Goal: Information Seeking & Learning: Learn about a topic

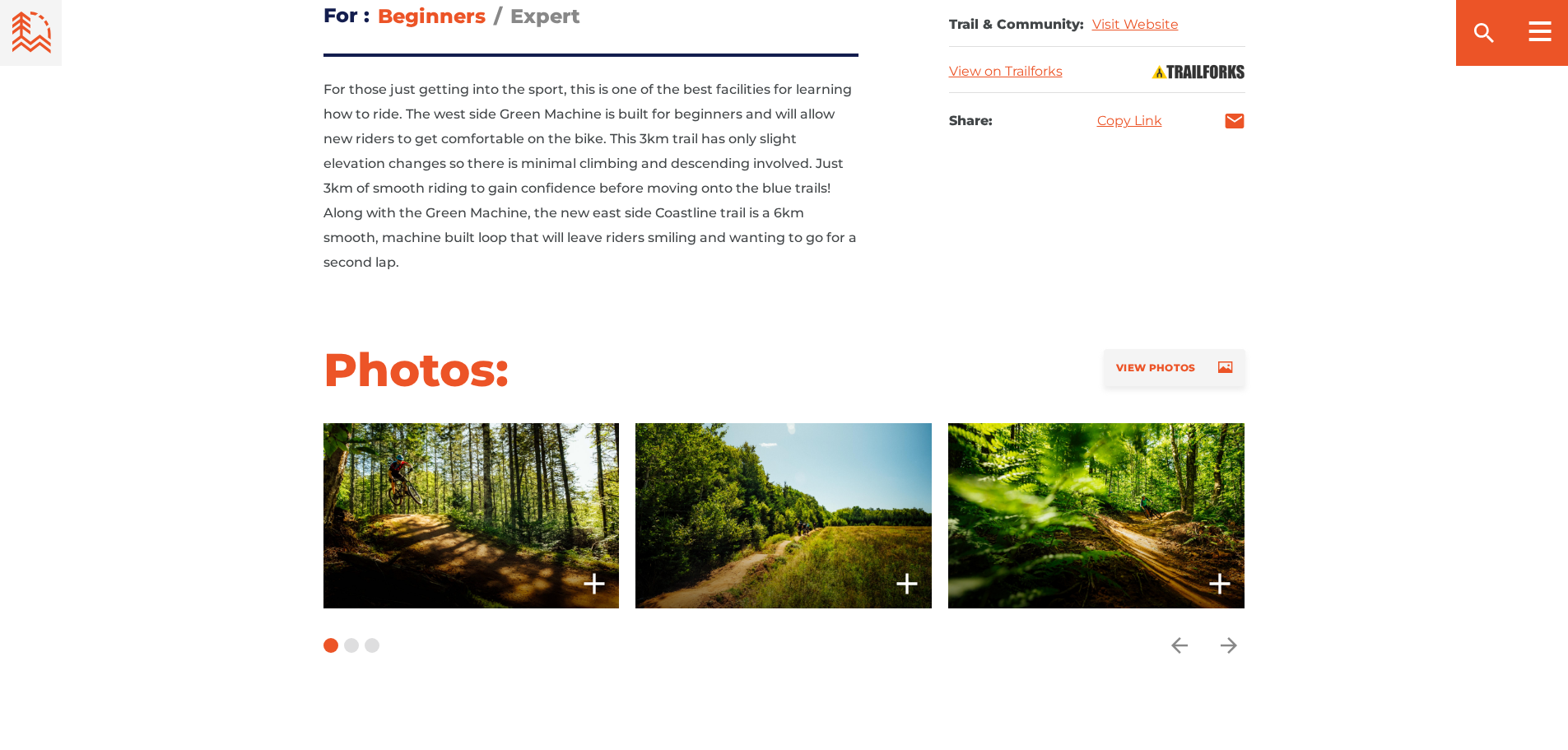
scroll to position [1400, 0]
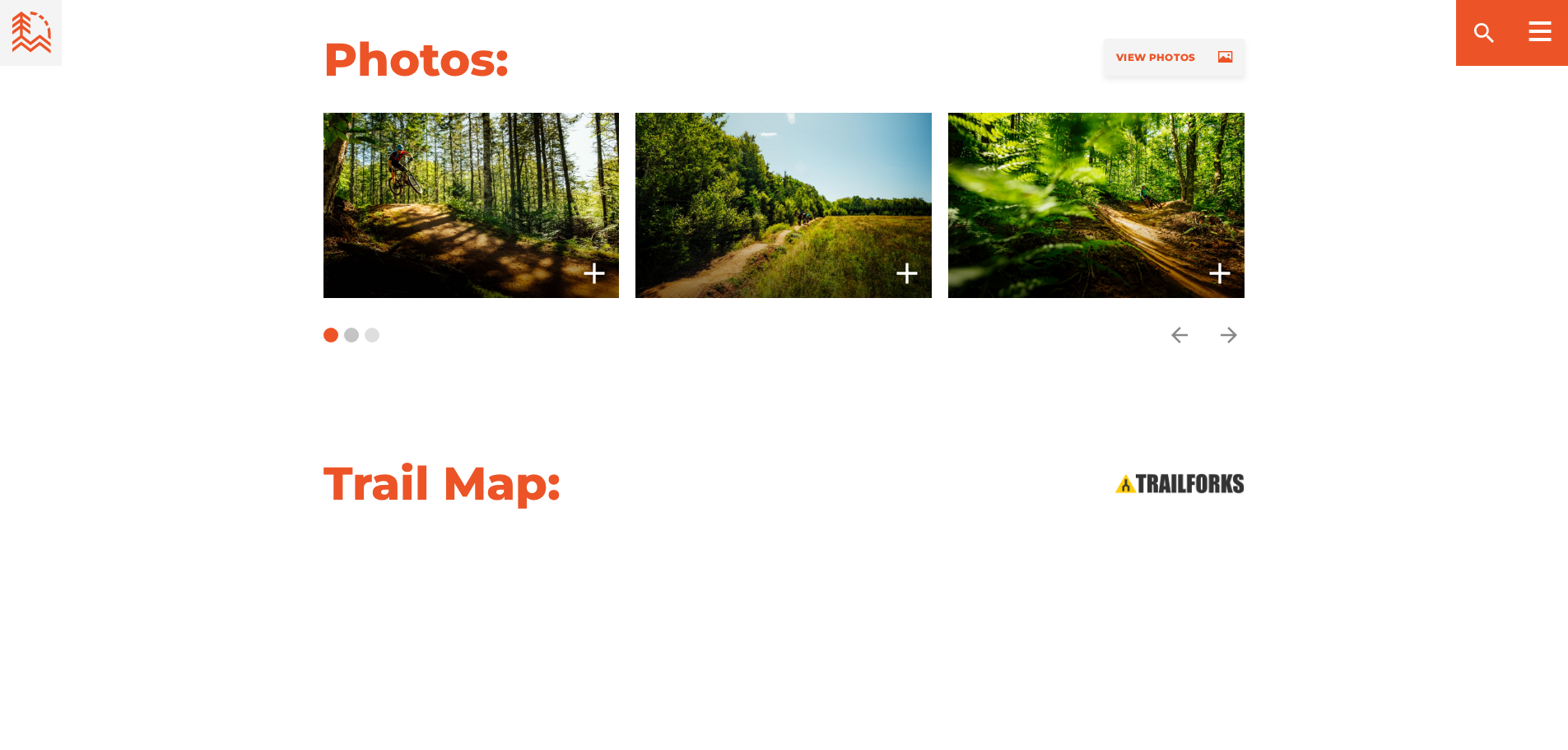
click at [348, 332] on button "Carousel Page 2" at bounding box center [352, 335] width 15 height 15
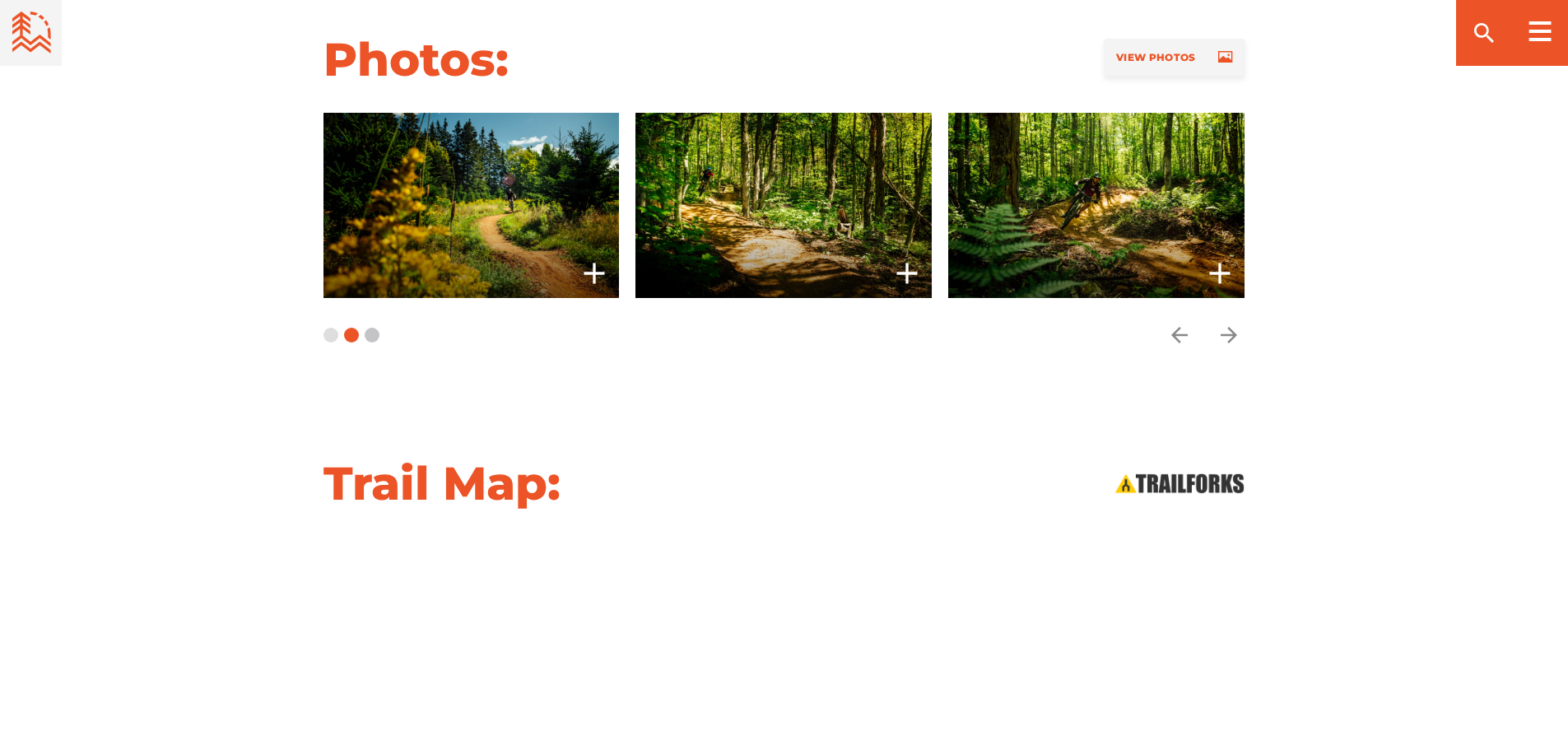
click at [372, 336] on button "Carousel Page 3" at bounding box center [372, 335] width 15 height 15
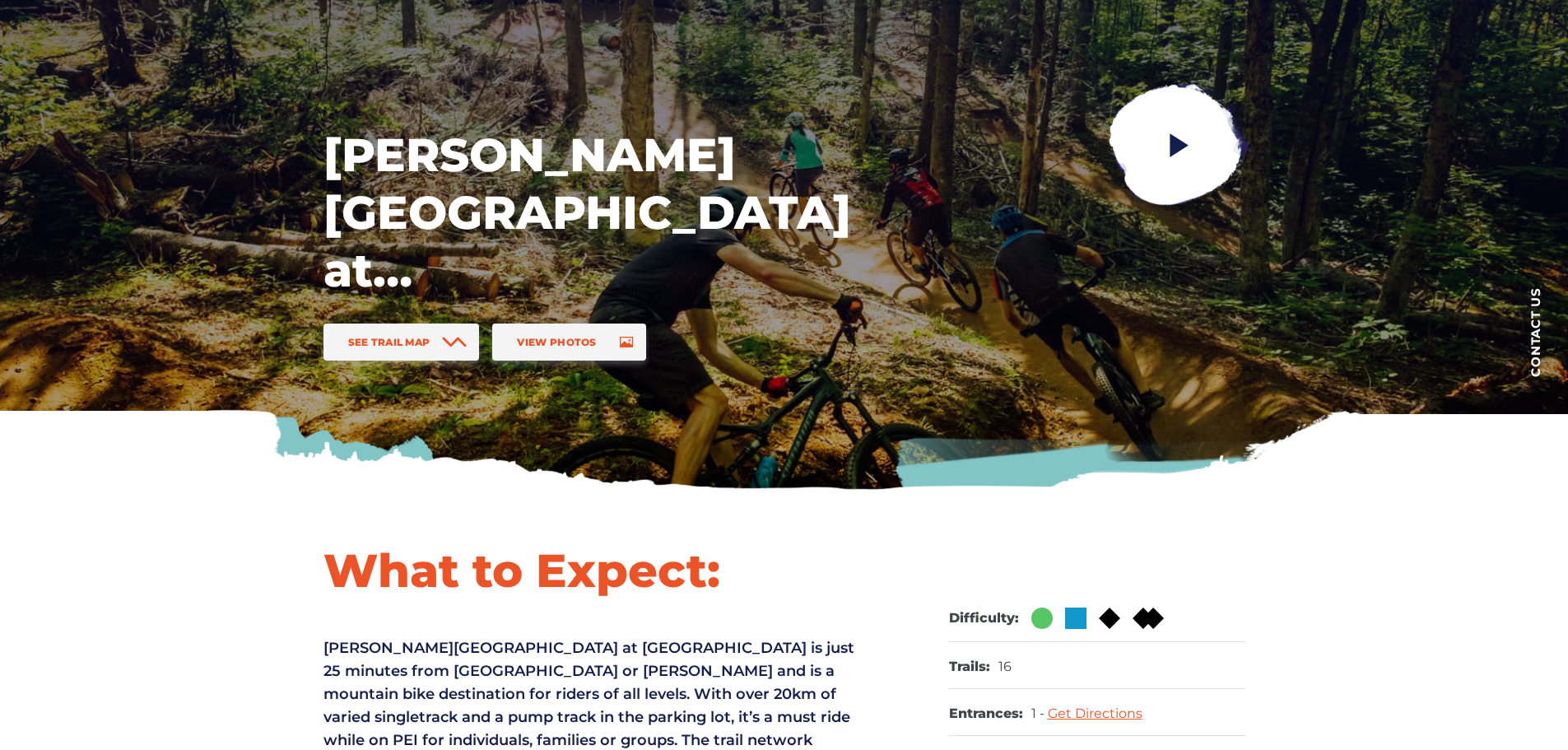
scroll to position [0, 0]
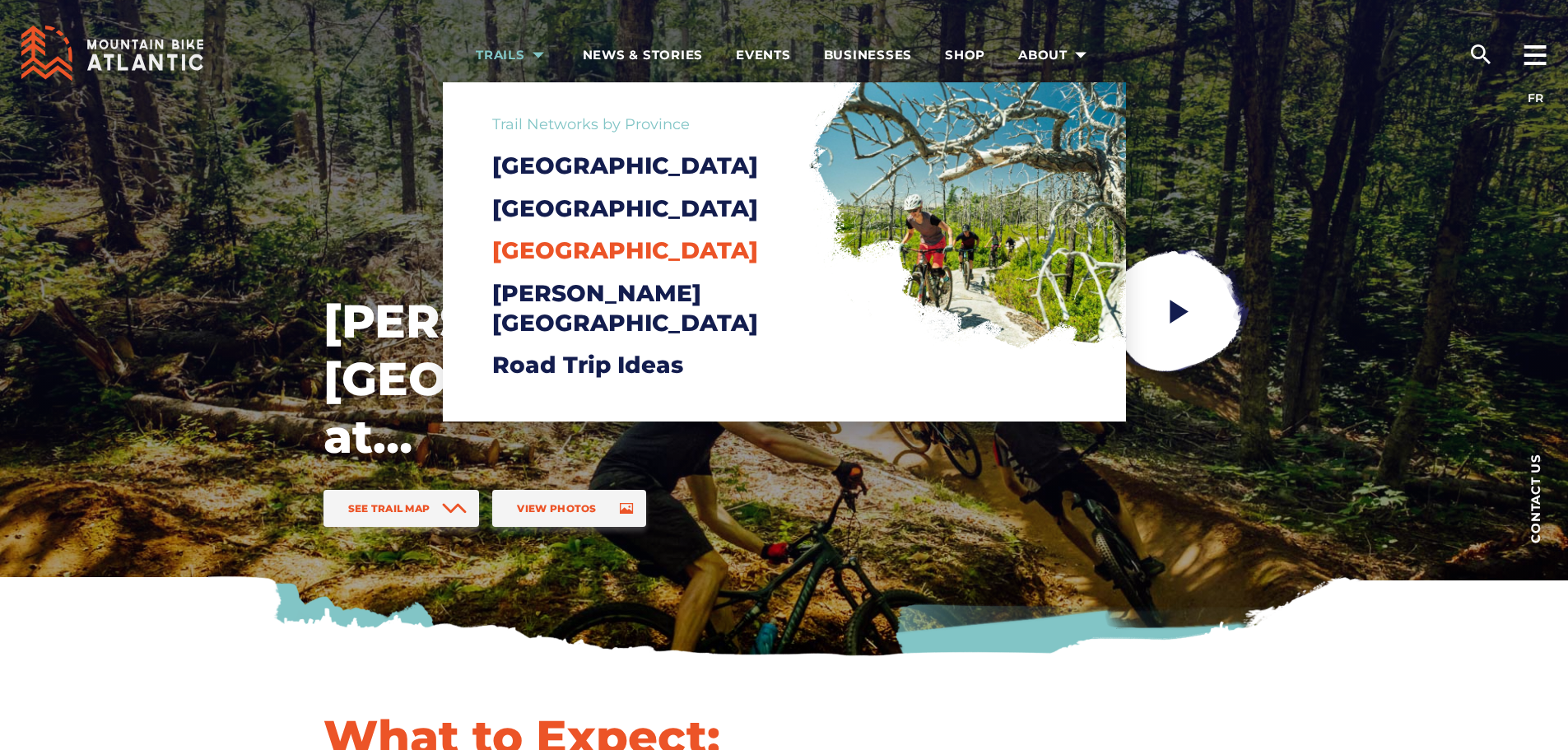
click at [535, 264] on span "[GEOGRAPHIC_DATA]" at bounding box center [625, 250] width 266 height 28
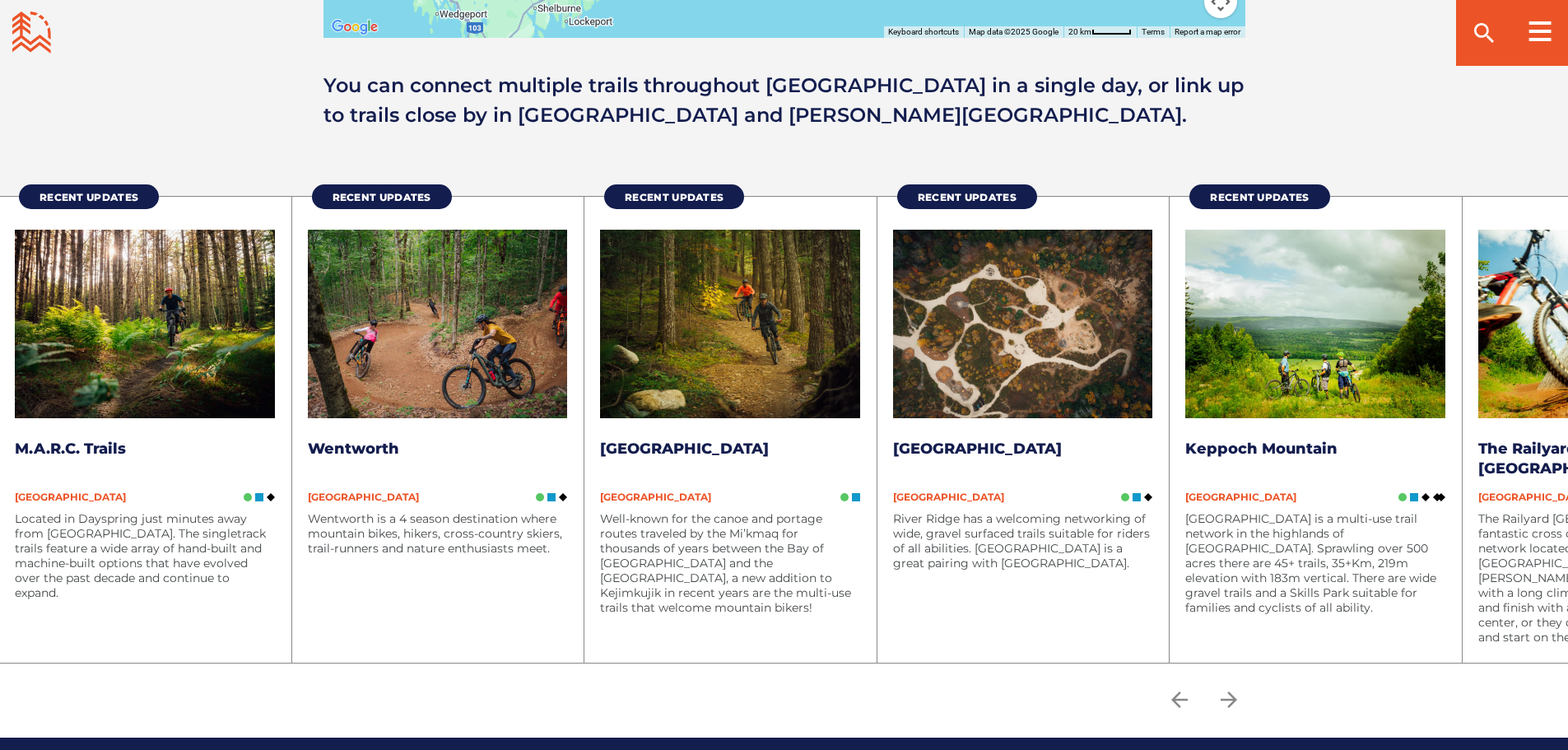
scroll to position [2058, 0]
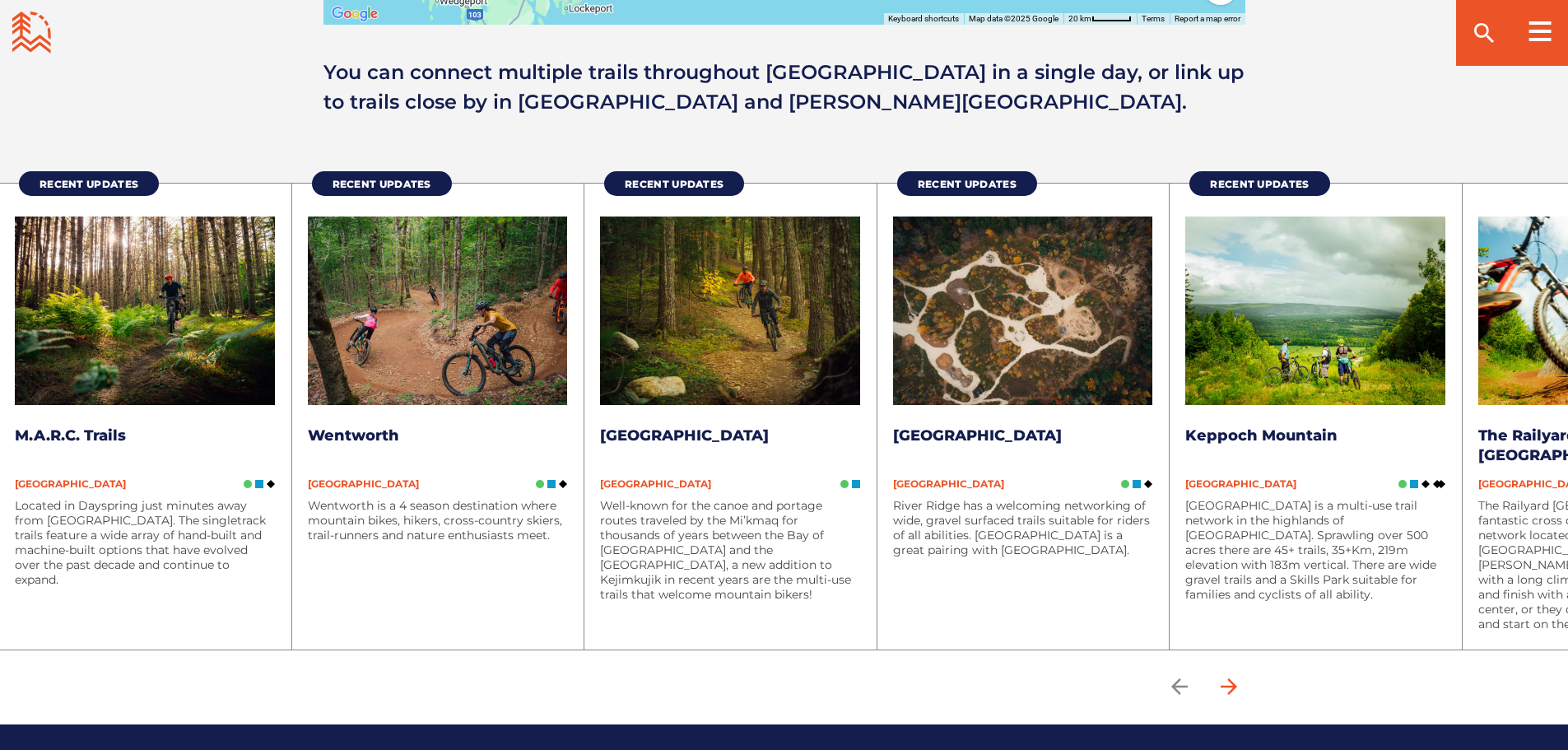
click at [1236, 683] on icon "arrow forward" at bounding box center [1228, 686] width 24 height 24
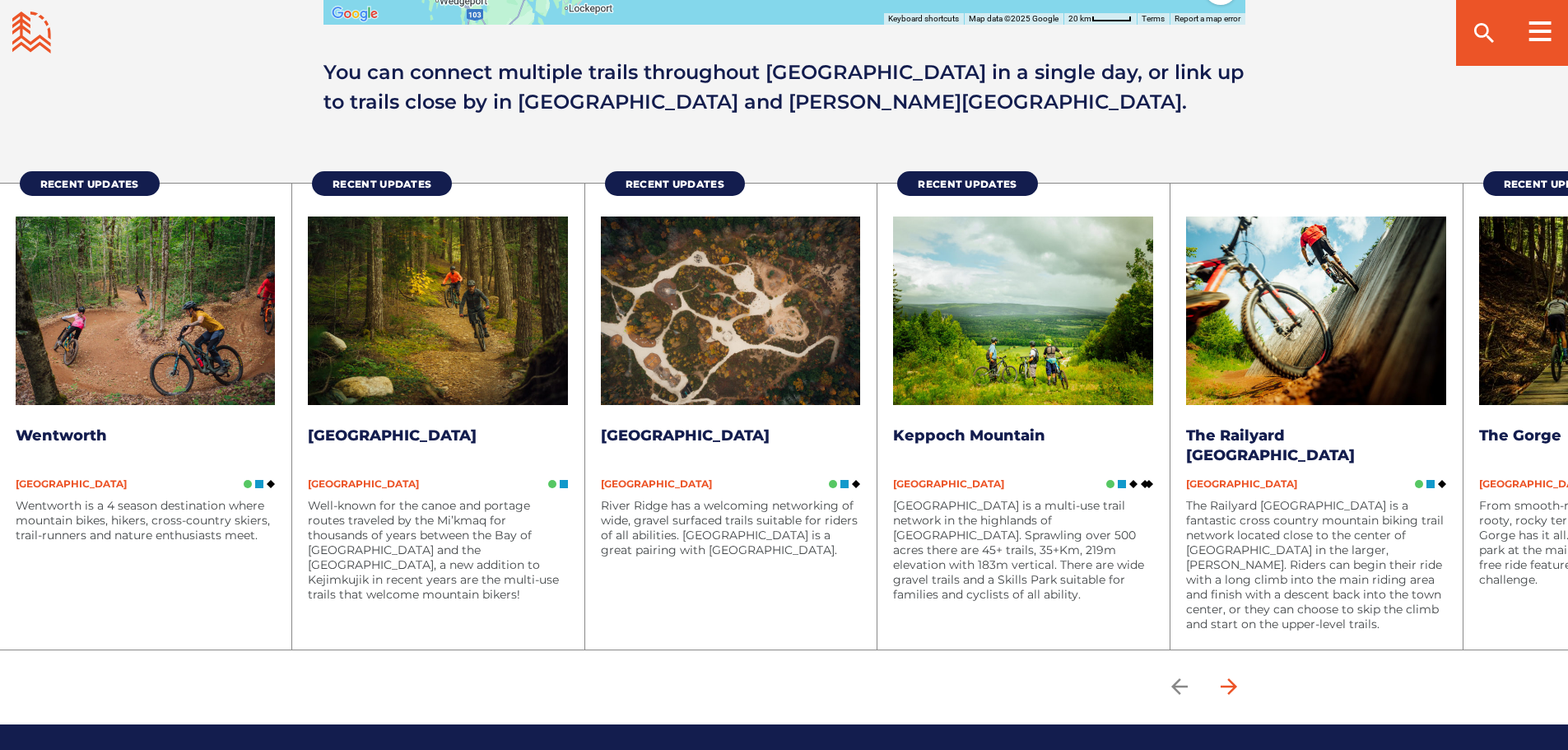
click at [1236, 683] on icon "arrow forward" at bounding box center [1228, 686] width 24 height 24
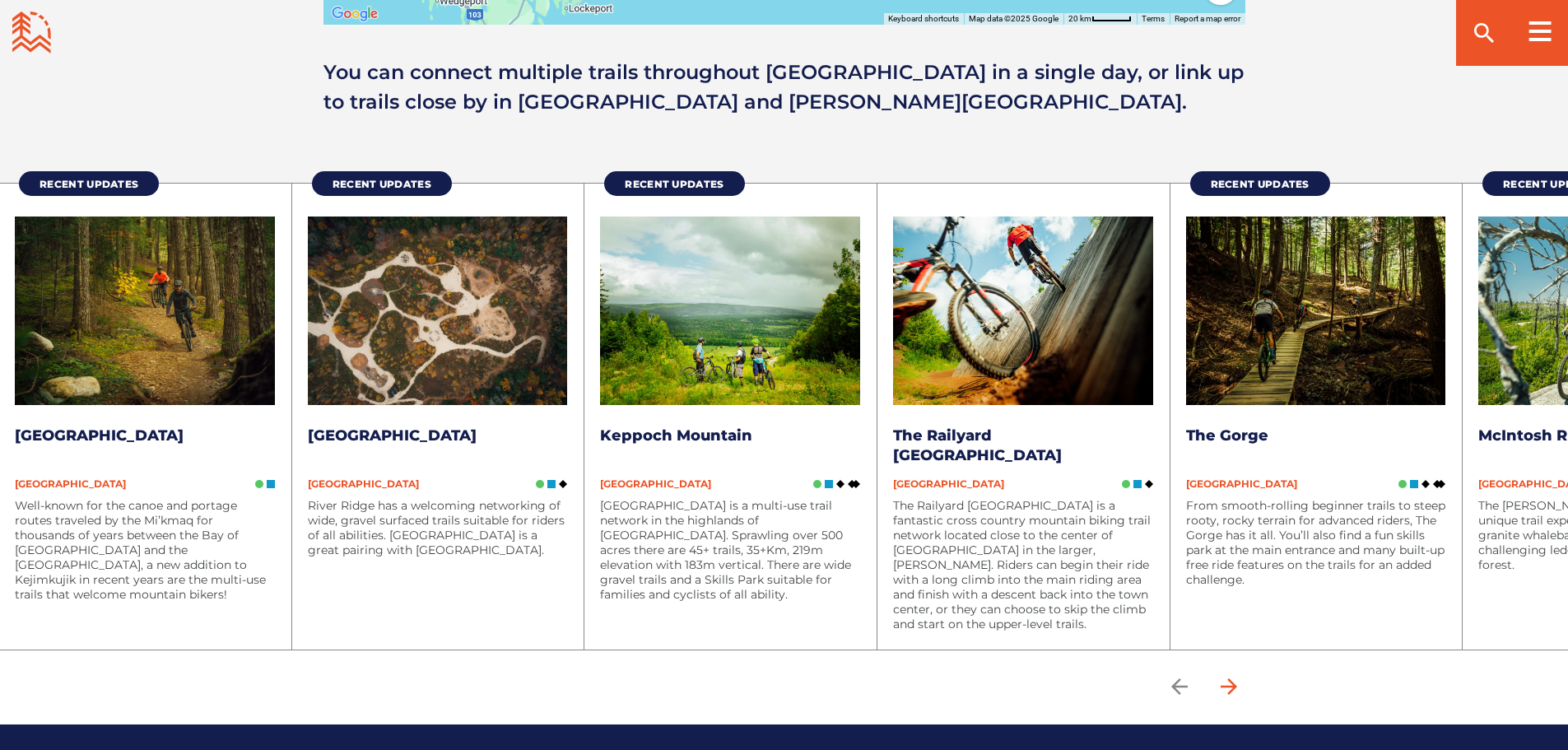
click at [1236, 683] on icon "arrow forward" at bounding box center [1228, 686] width 24 height 24
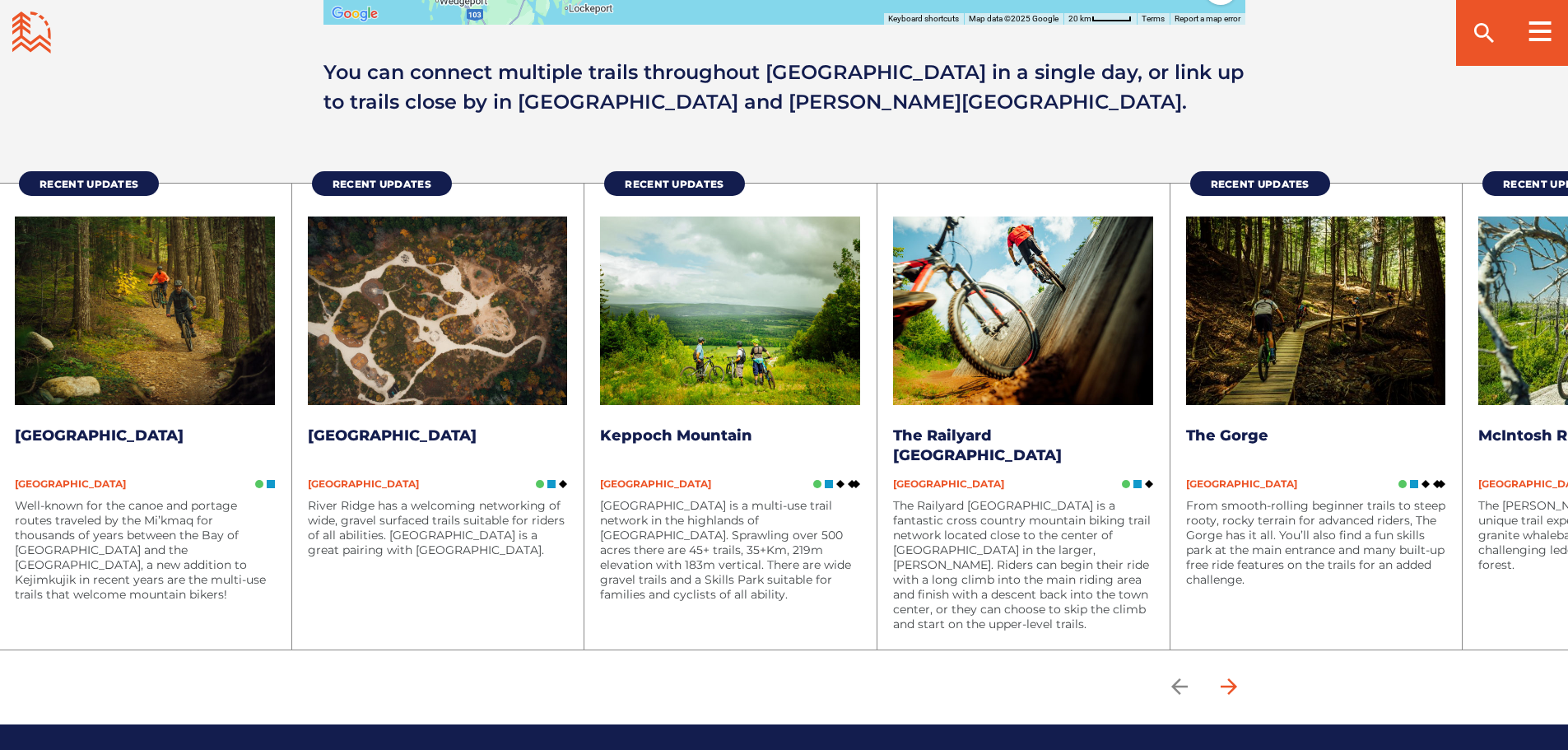
click at [1229, 684] on icon "arrow forward" at bounding box center [1228, 686] width 24 height 24
click at [1229, 684] on icon "arrow forward" at bounding box center [1228, 686] width 24 height 24
click at [1175, 691] on icon "arrow back" at bounding box center [1180, 686] width 24 height 24
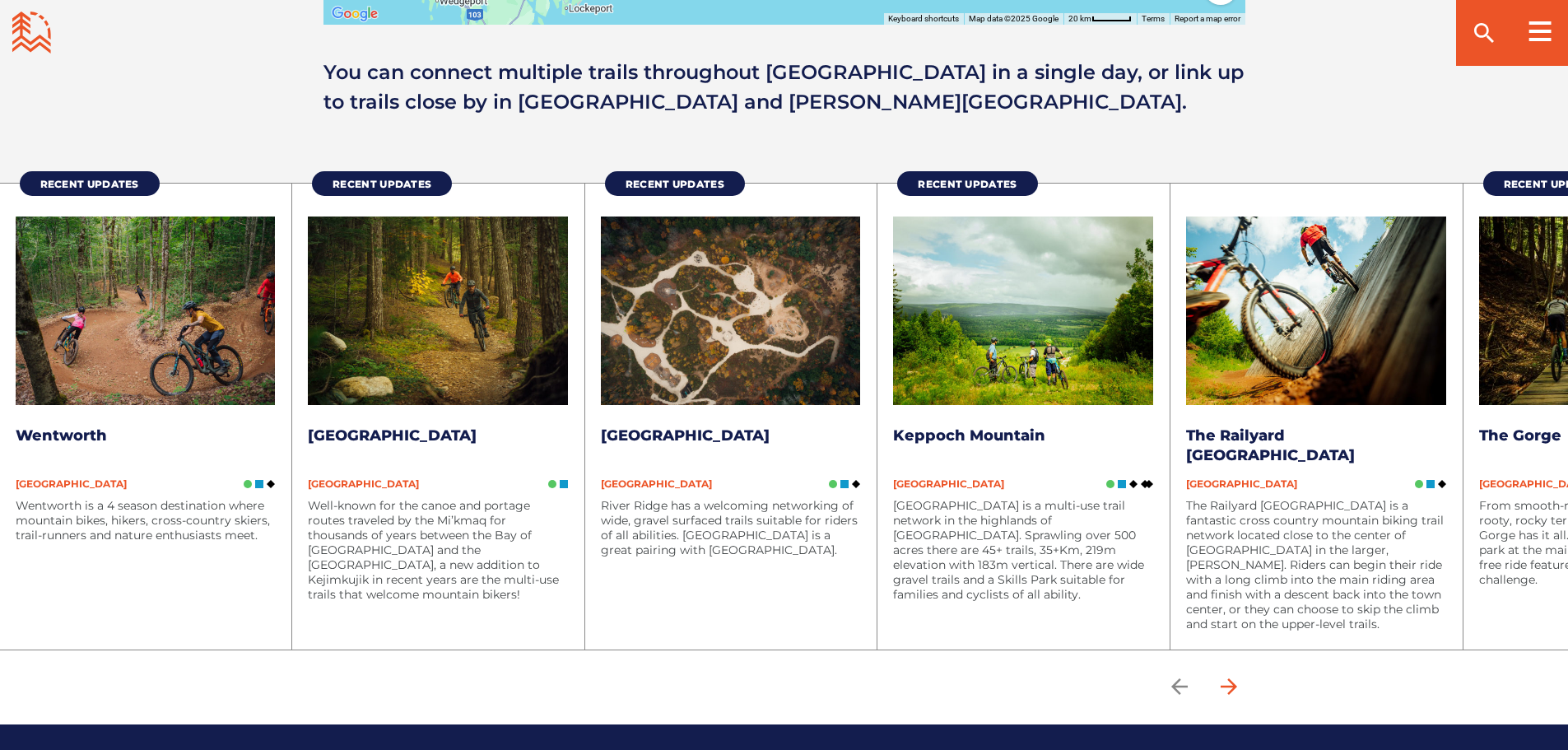
click at [1237, 691] on icon "arrow forward" at bounding box center [1228, 686] width 17 height 17
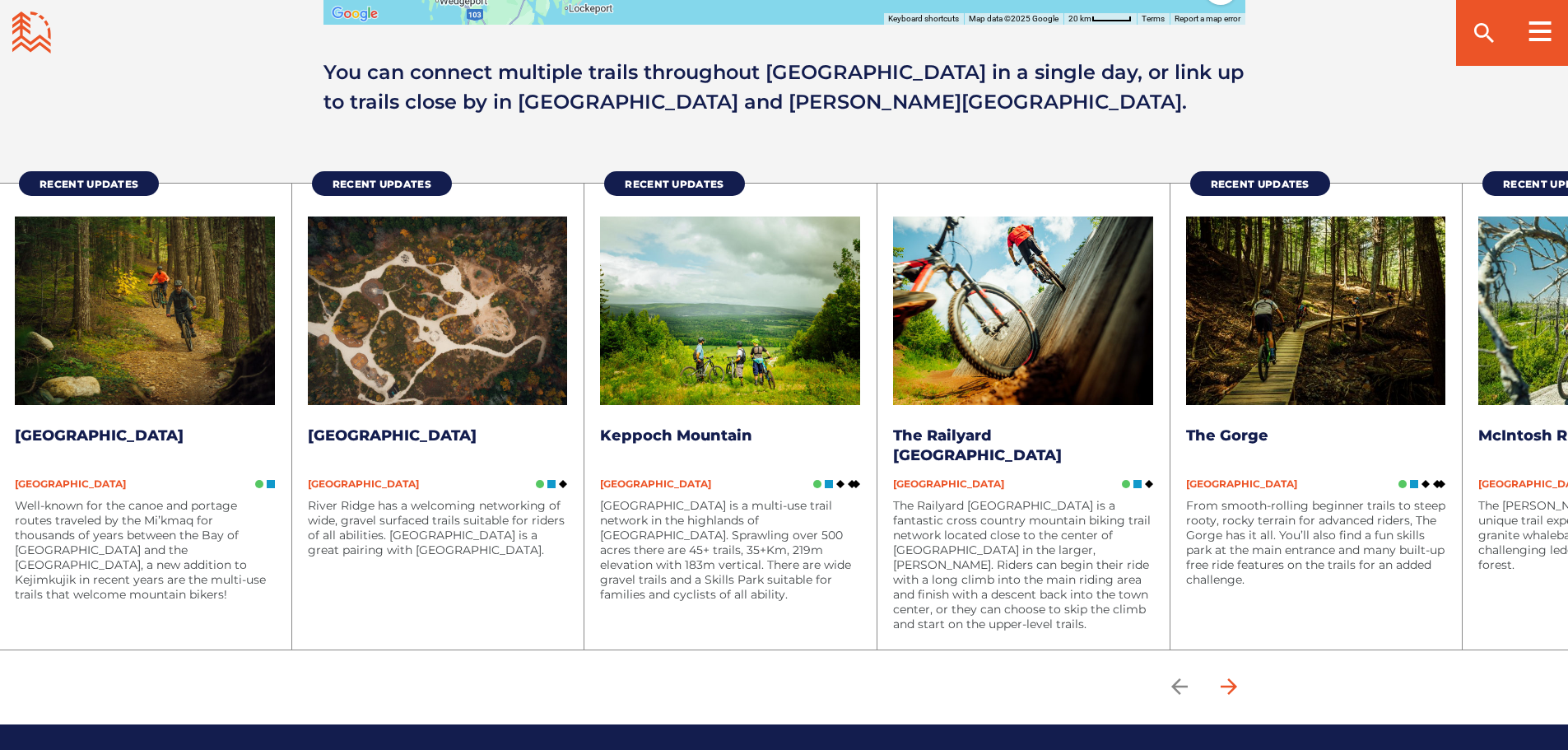
click at [1237, 691] on icon "arrow forward" at bounding box center [1228, 686] width 17 height 17
click at [1264, 373] on img at bounding box center [1316, 310] width 260 height 188
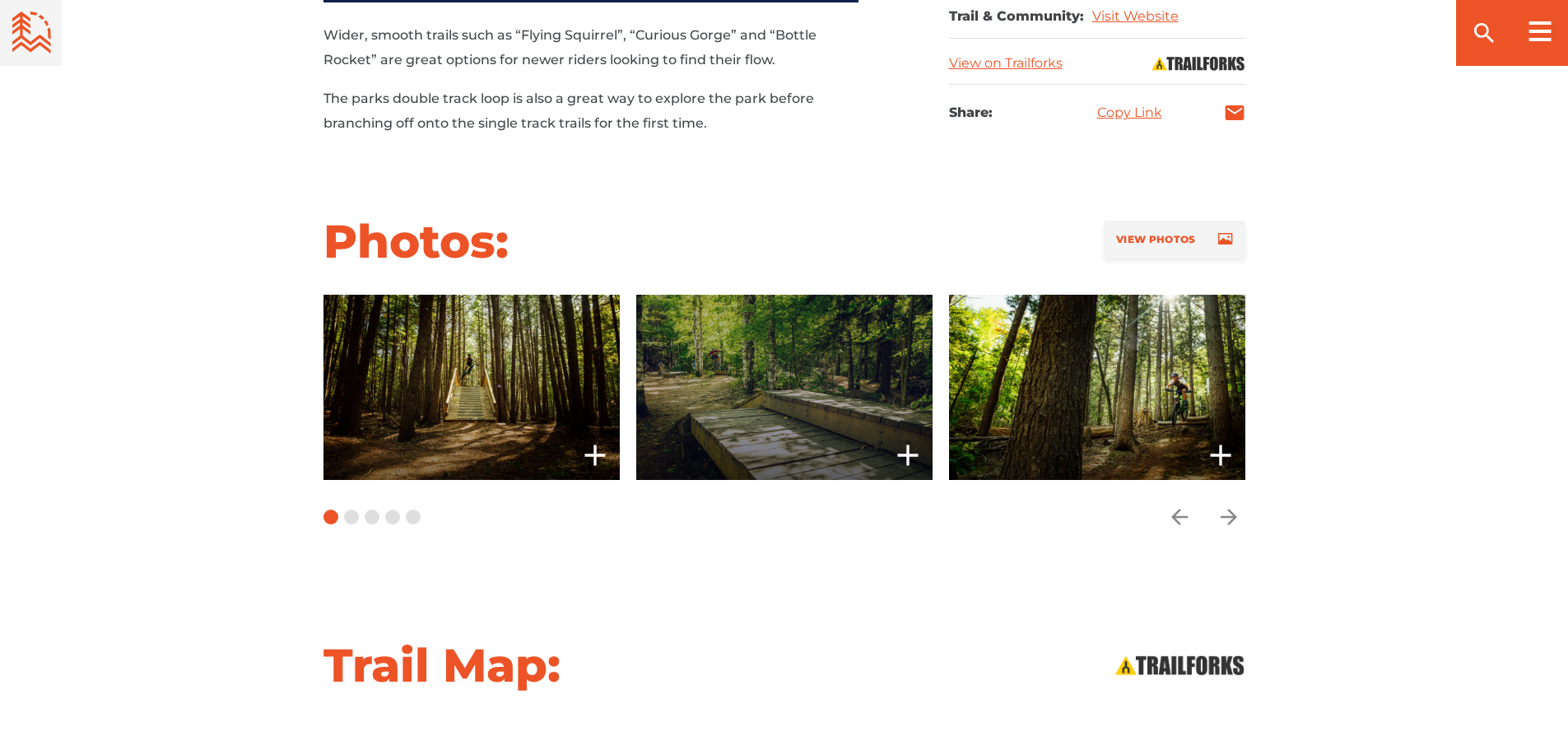
scroll to position [1235, 0]
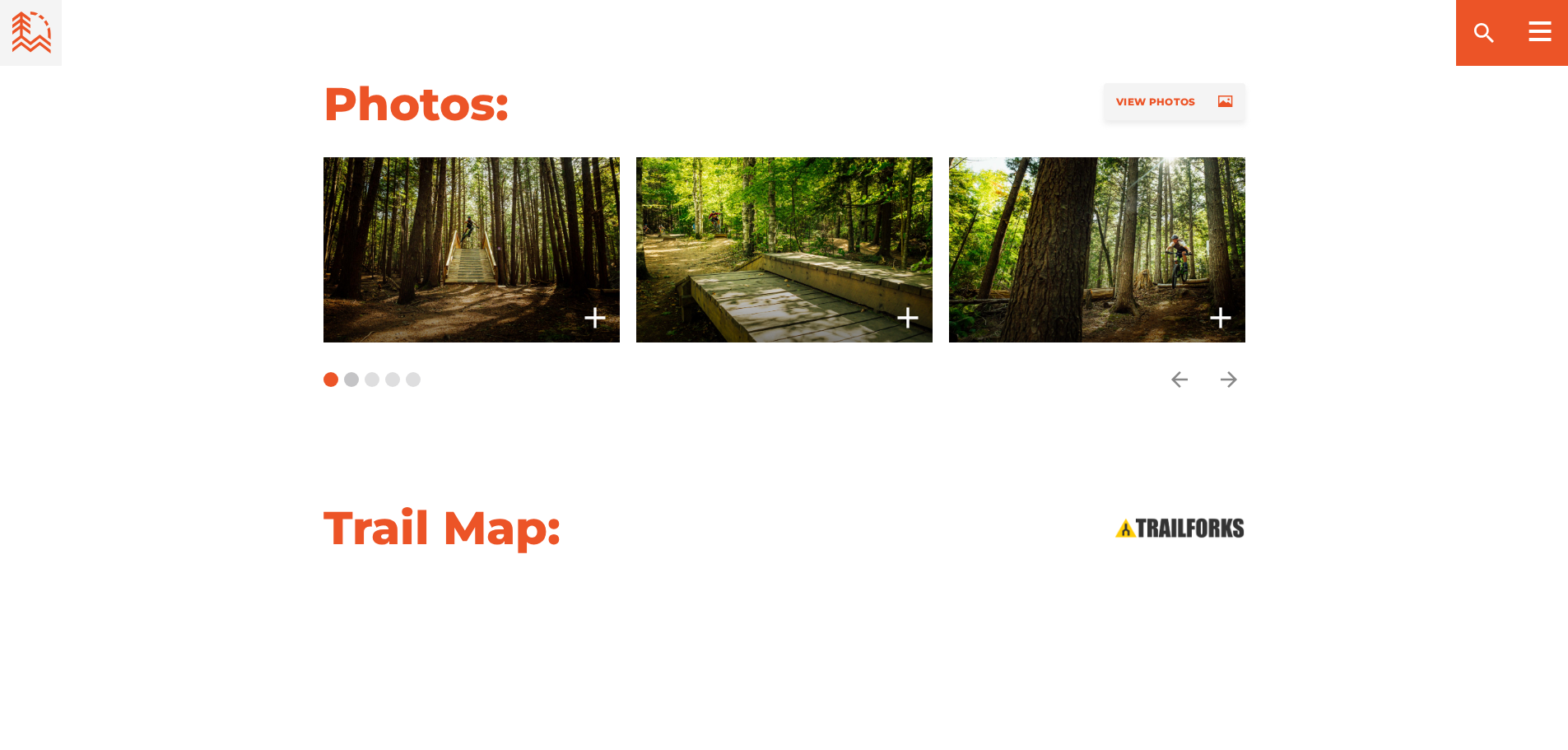
click at [353, 374] on button "Carousel Page 2" at bounding box center [352, 379] width 15 height 15
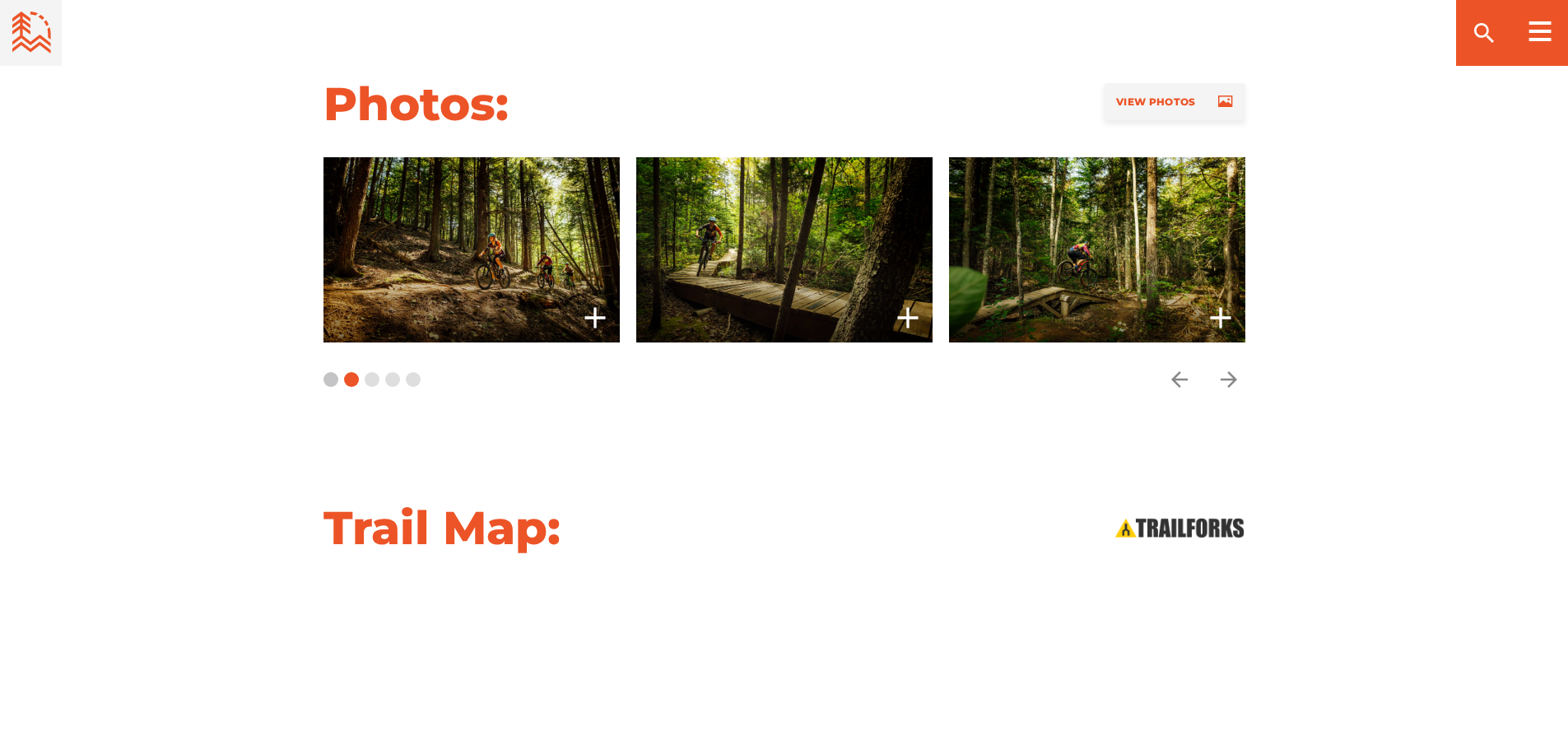
click at [336, 372] on button "Carousel Page 1" at bounding box center [331, 379] width 15 height 15
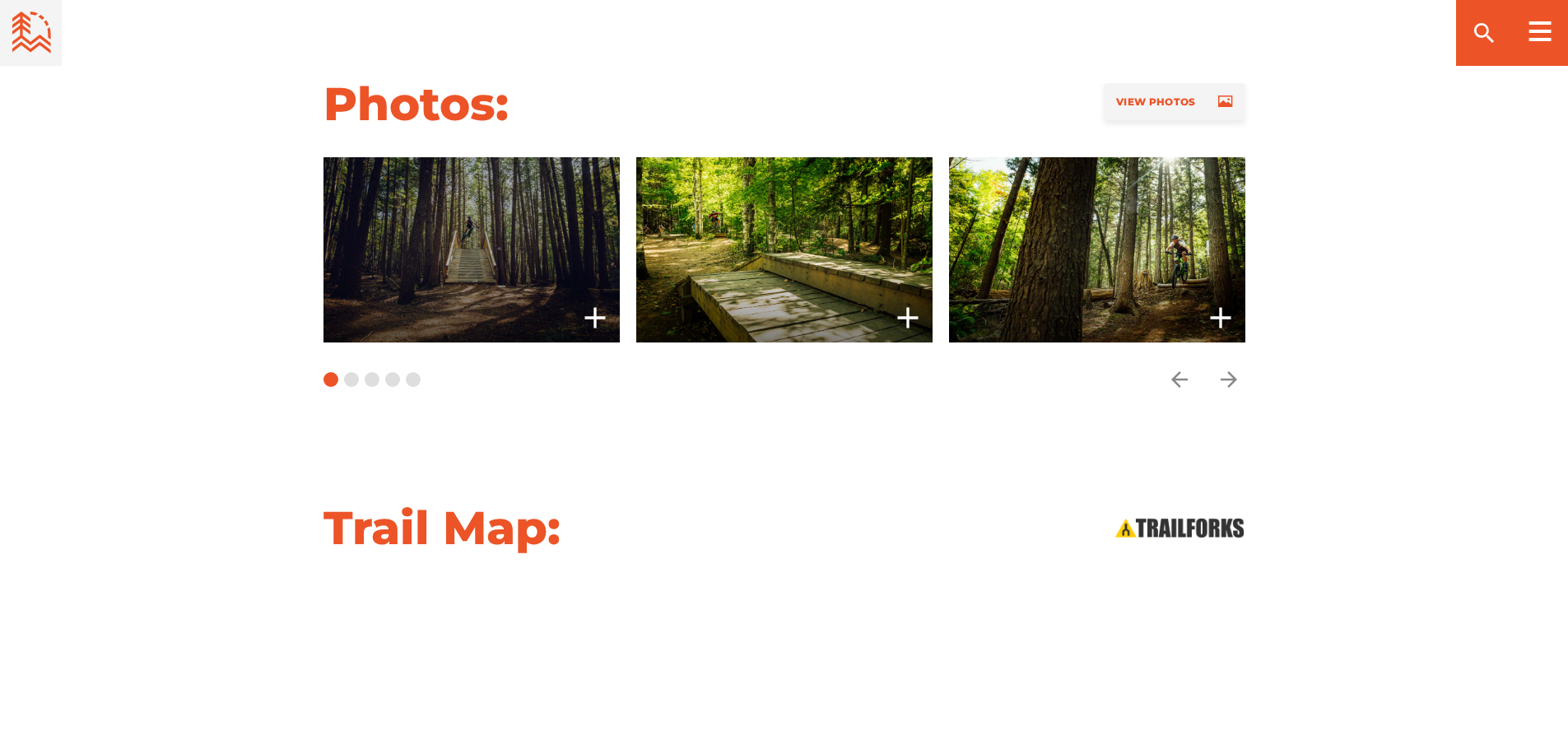
click at [558, 277] on span at bounding box center [472, 250] width 297 height 185
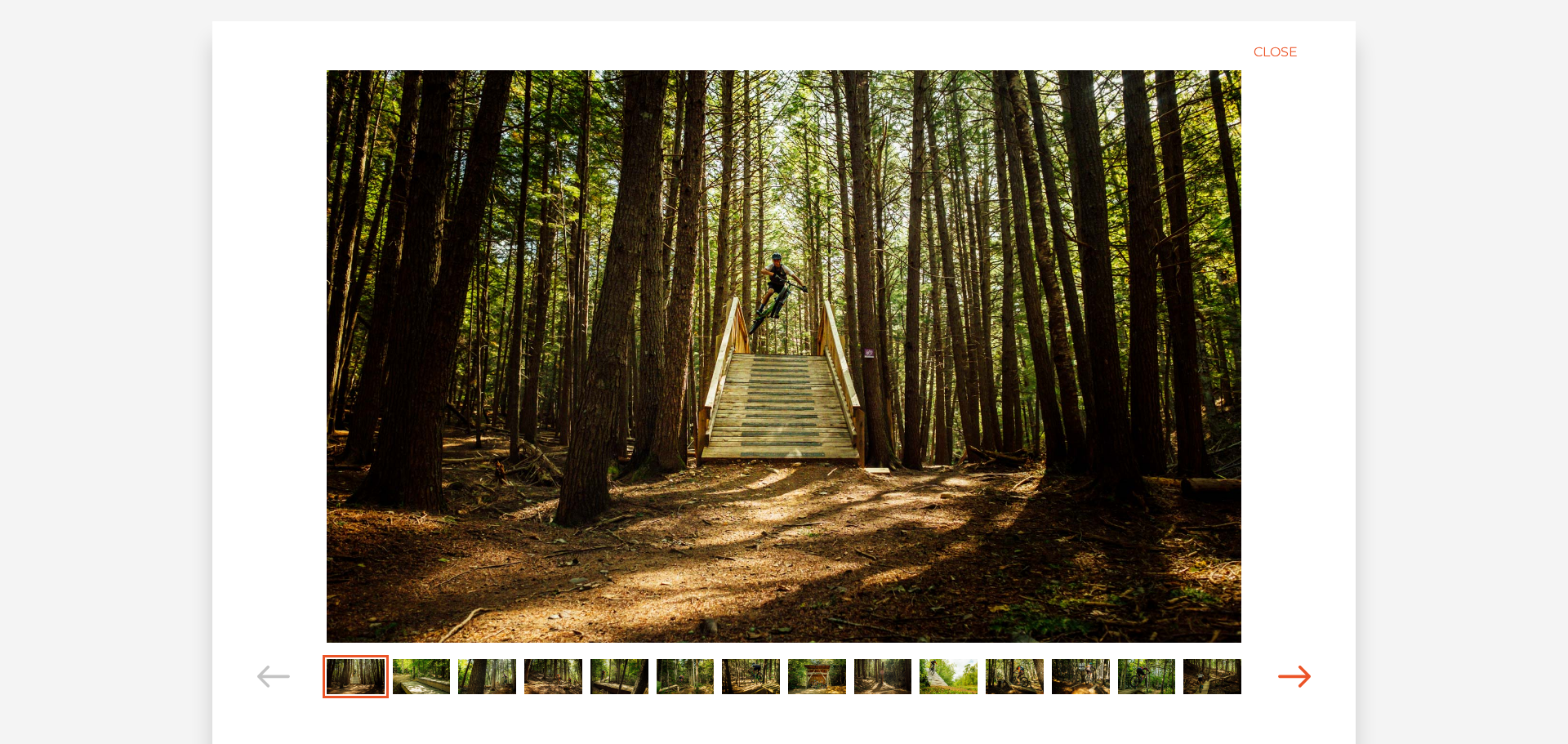
click at [1305, 673] on icon "Carousel Navigation" at bounding box center [1294, 677] width 33 height 22
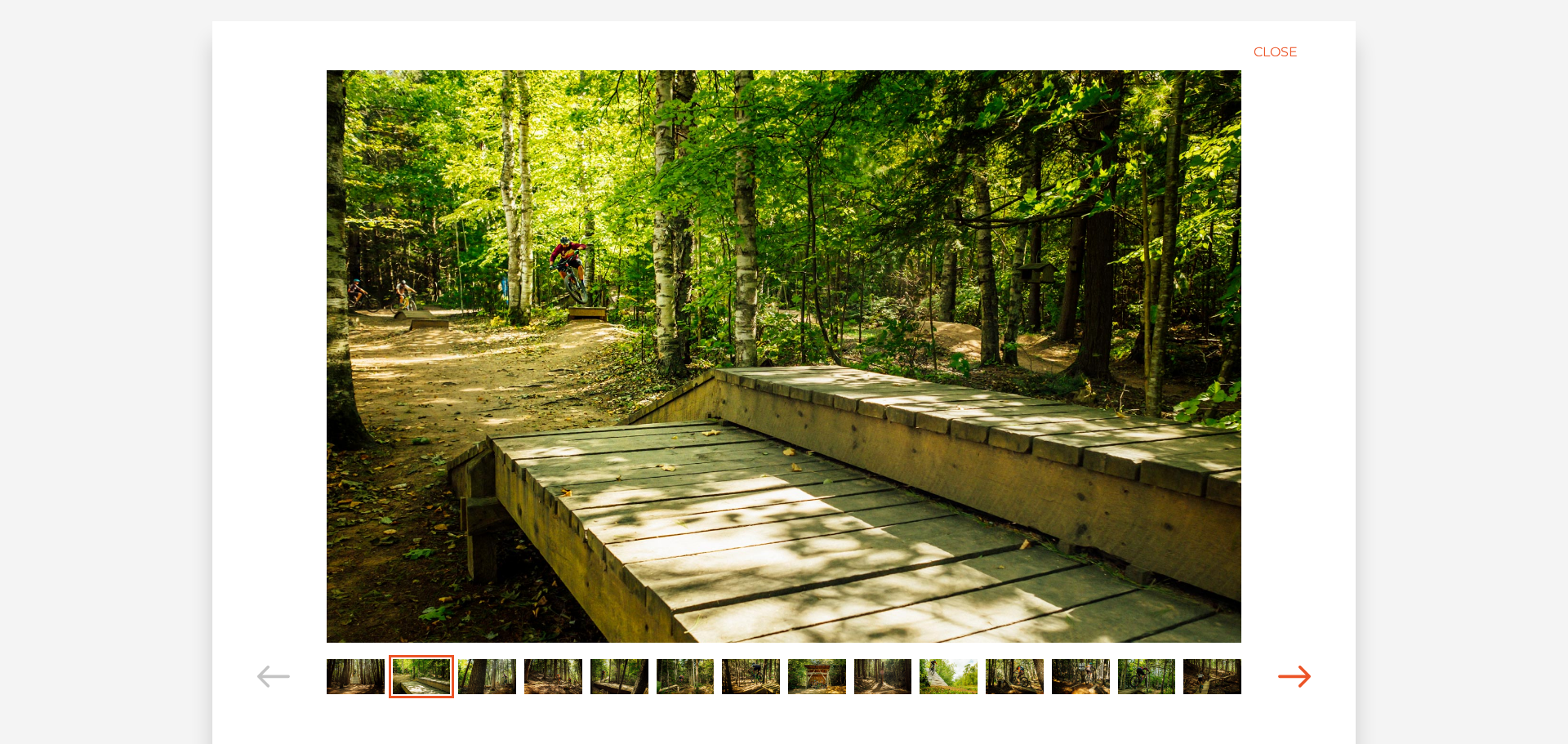
click at [1305, 673] on icon "Carousel Navigation" at bounding box center [1294, 677] width 33 height 22
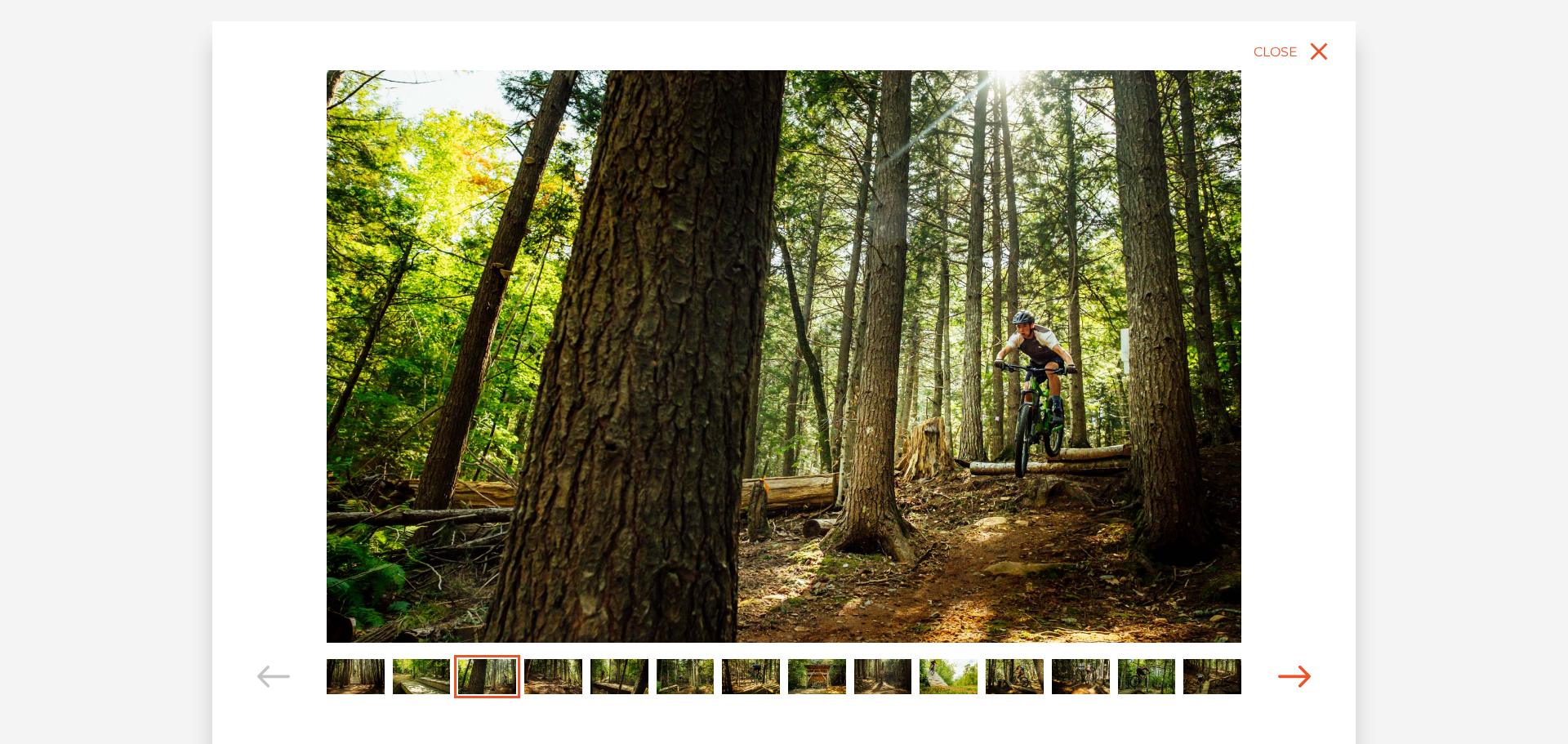
click at [1305, 673] on icon "Carousel Navigation" at bounding box center [1294, 677] width 33 height 22
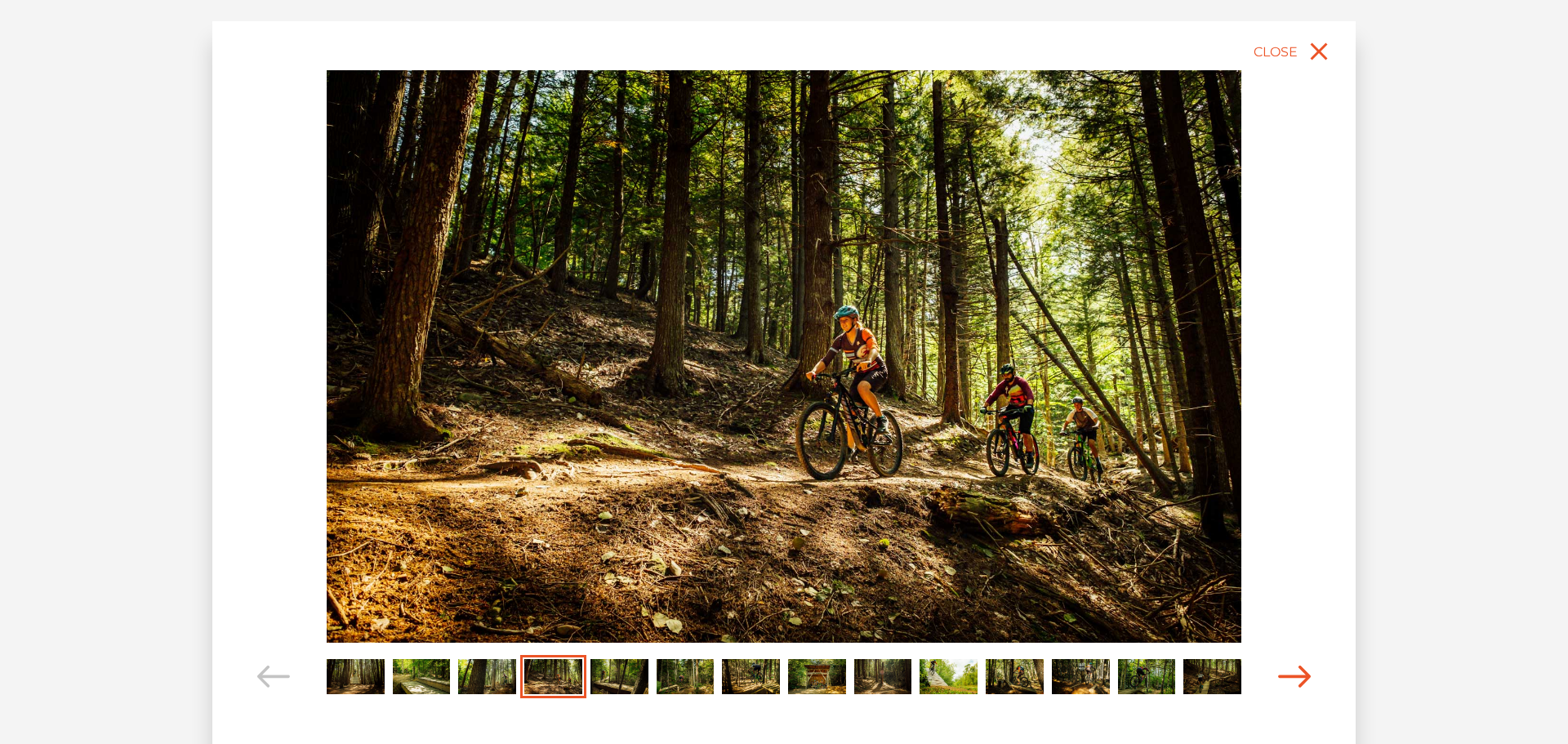
click at [1305, 673] on icon "Carousel Navigation" at bounding box center [1294, 677] width 33 height 22
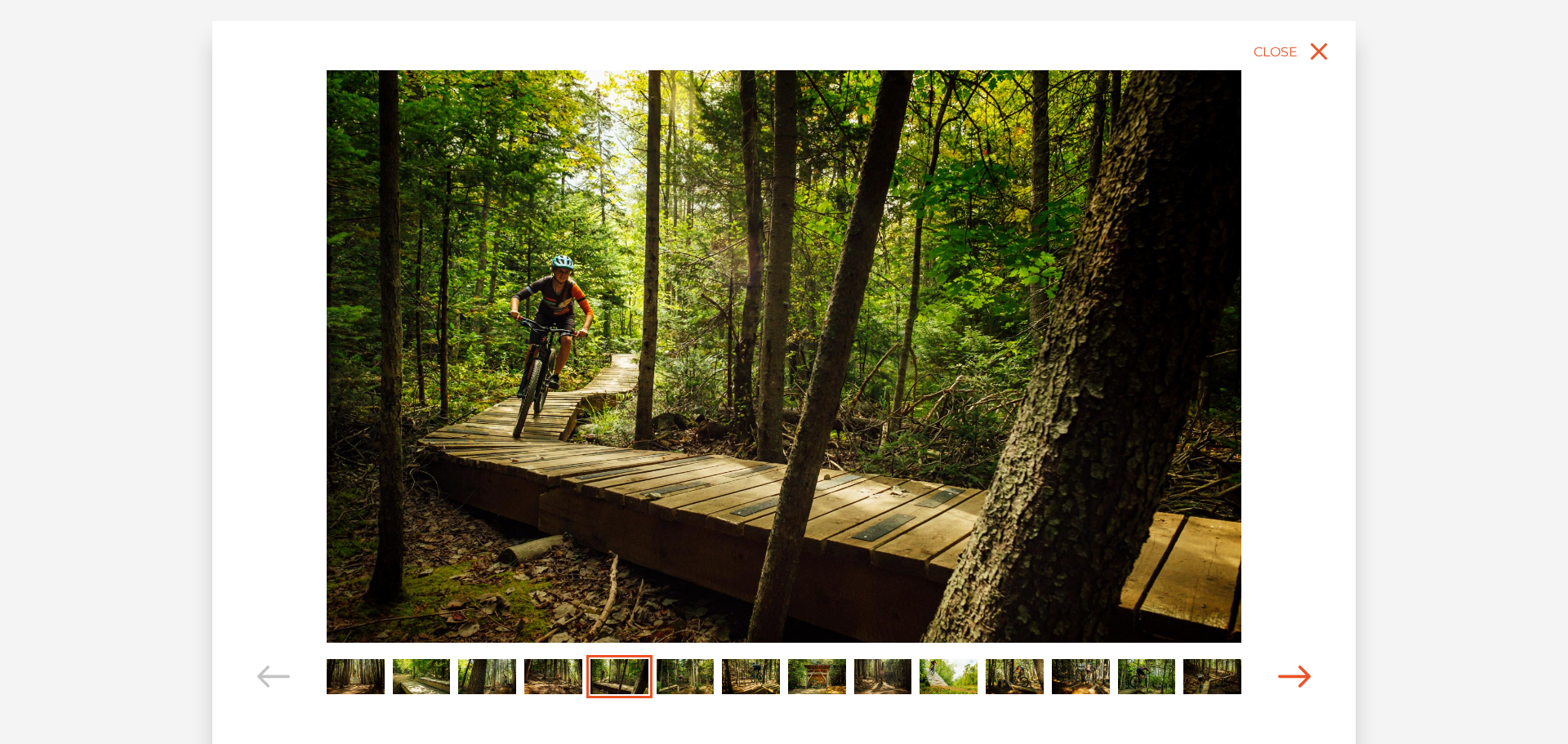
click at [1305, 673] on icon "Carousel Navigation" at bounding box center [1294, 677] width 33 height 22
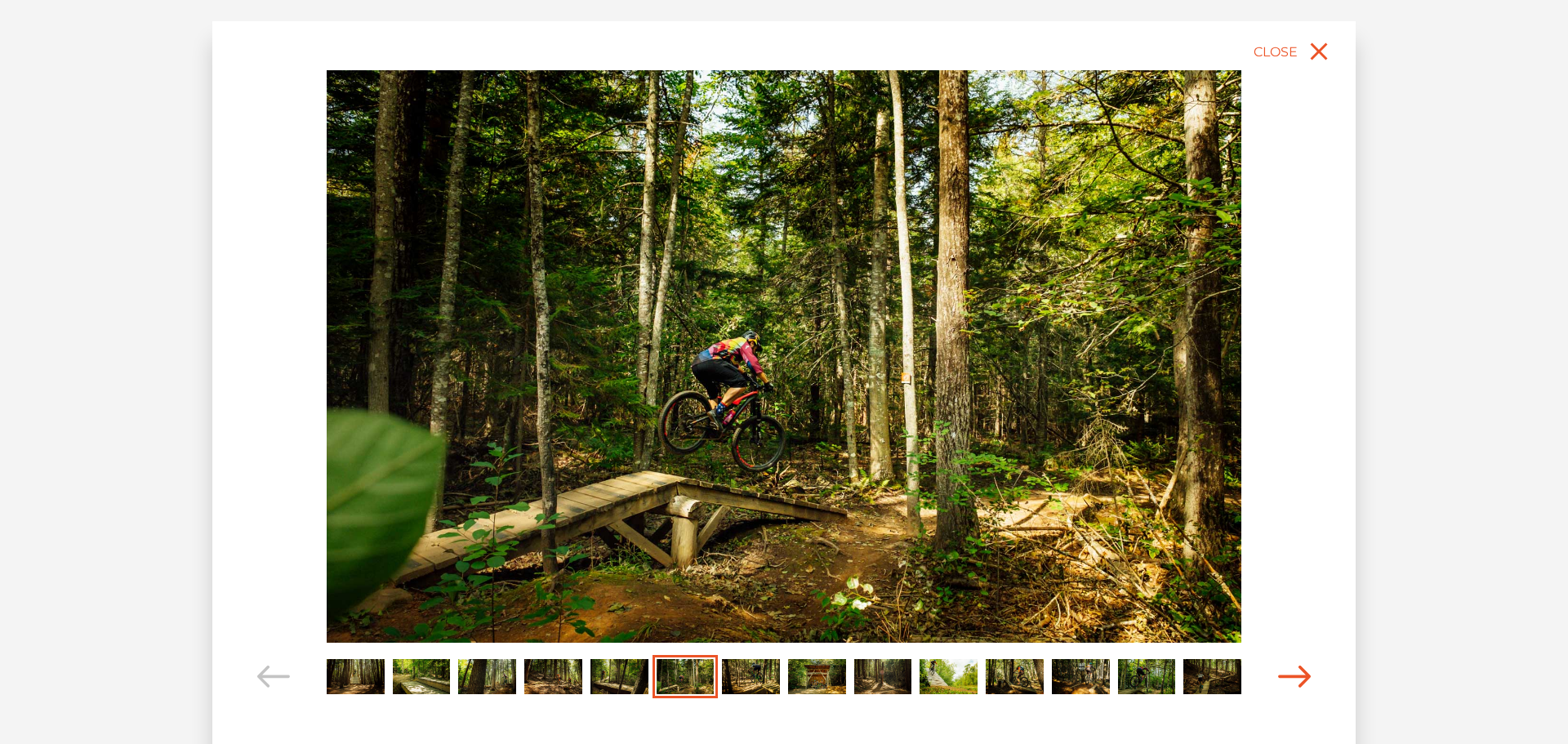
click at [1305, 673] on icon "Carousel Navigation" at bounding box center [1294, 677] width 33 height 22
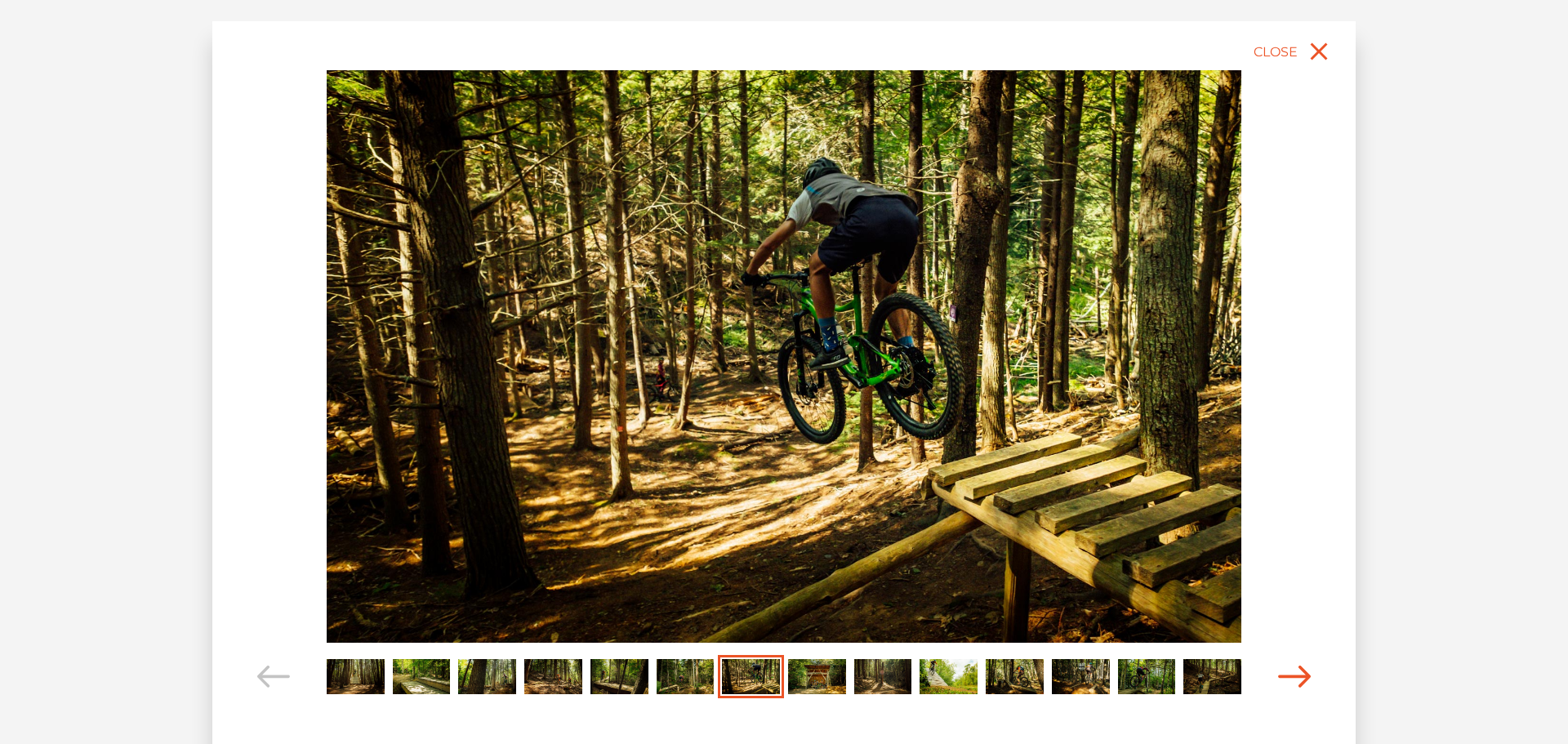
click at [1305, 673] on icon "Carousel Navigation" at bounding box center [1294, 677] width 33 height 22
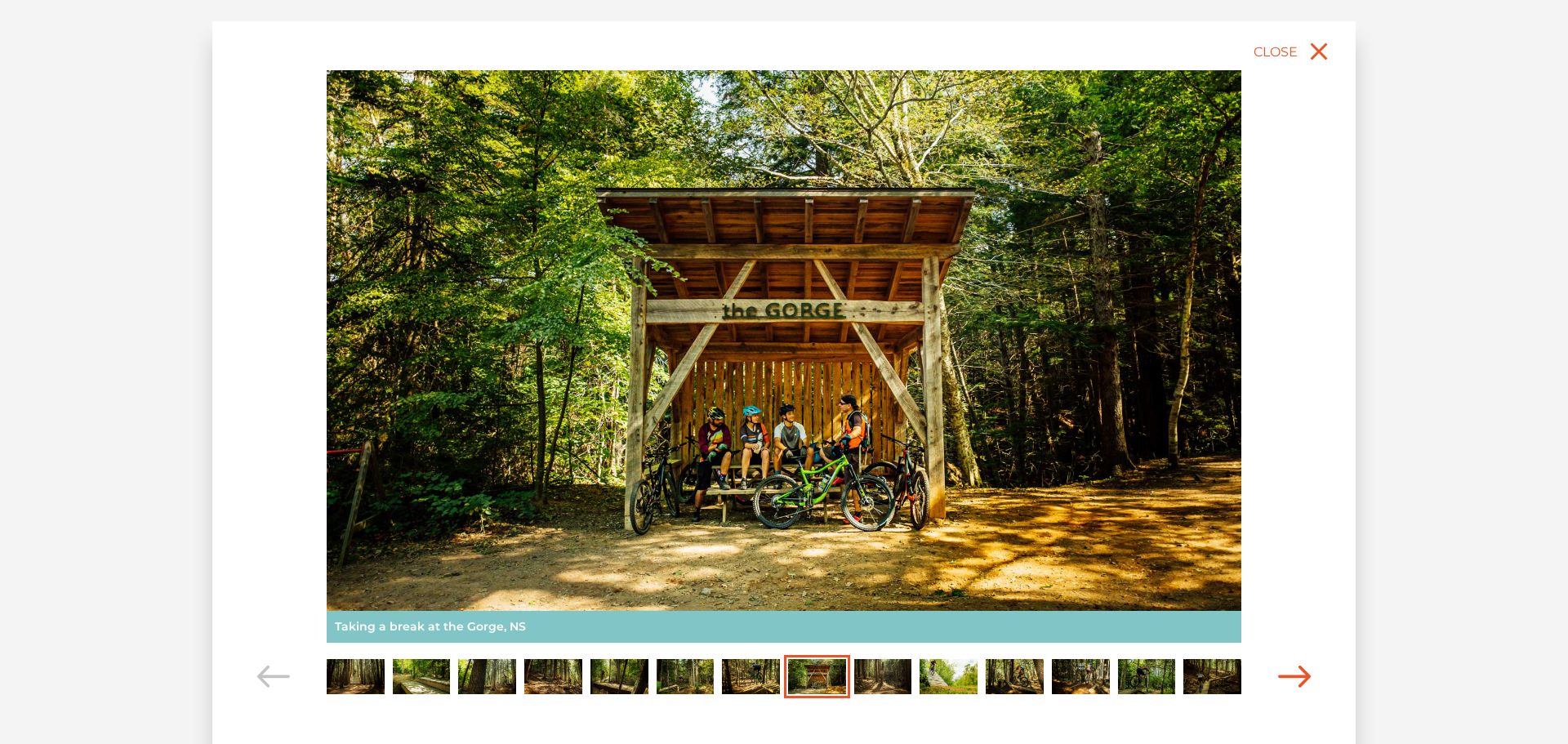
click at [1305, 673] on icon "Carousel Navigation" at bounding box center [1294, 677] width 33 height 22
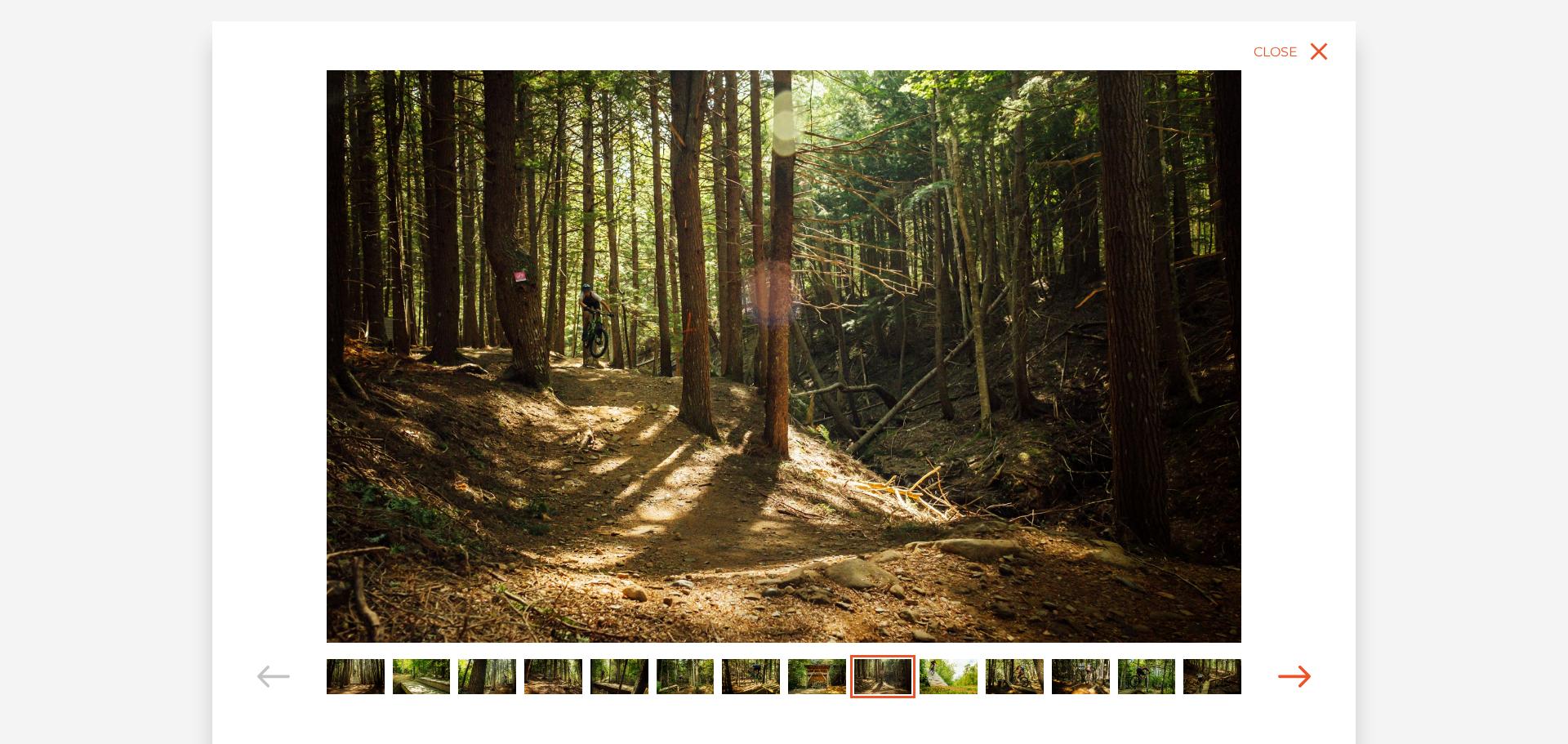
click at [1305, 673] on icon "Carousel Navigation" at bounding box center [1294, 677] width 33 height 22
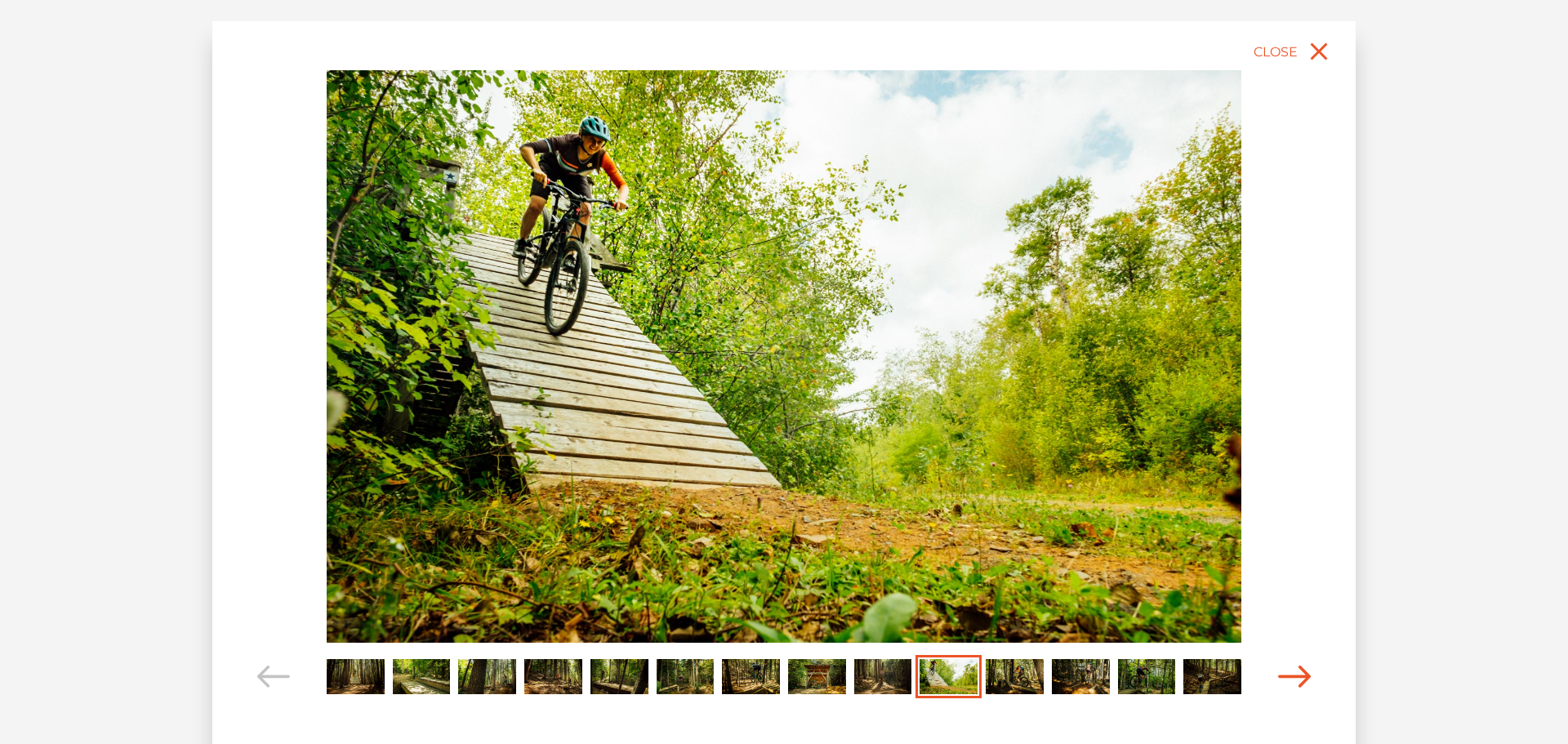
click at [1305, 673] on icon "Carousel Navigation" at bounding box center [1294, 677] width 33 height 22
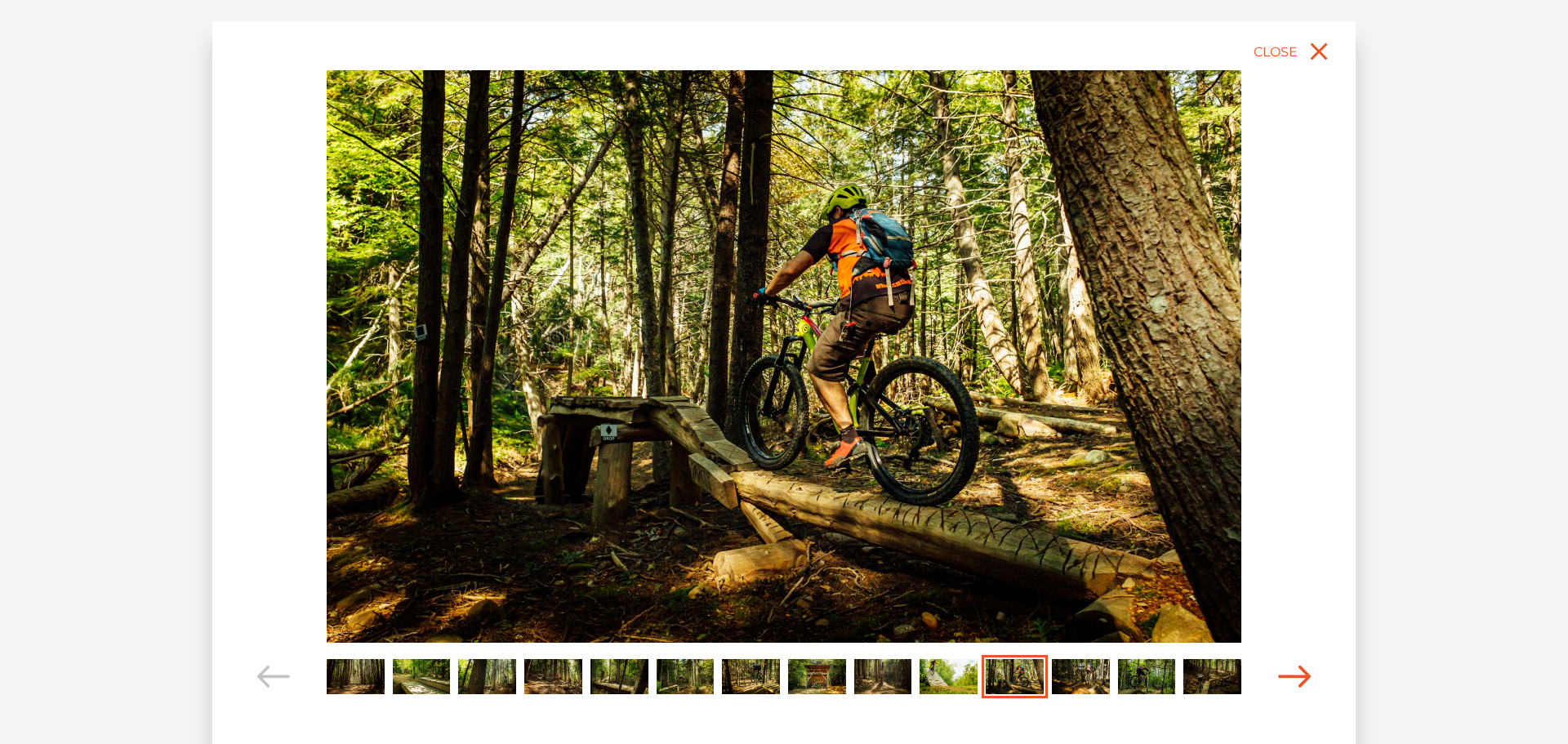
click at [1305, 673] on icon "Carousel Navigation" at bounding box center [1294, 677] width 33 height 22
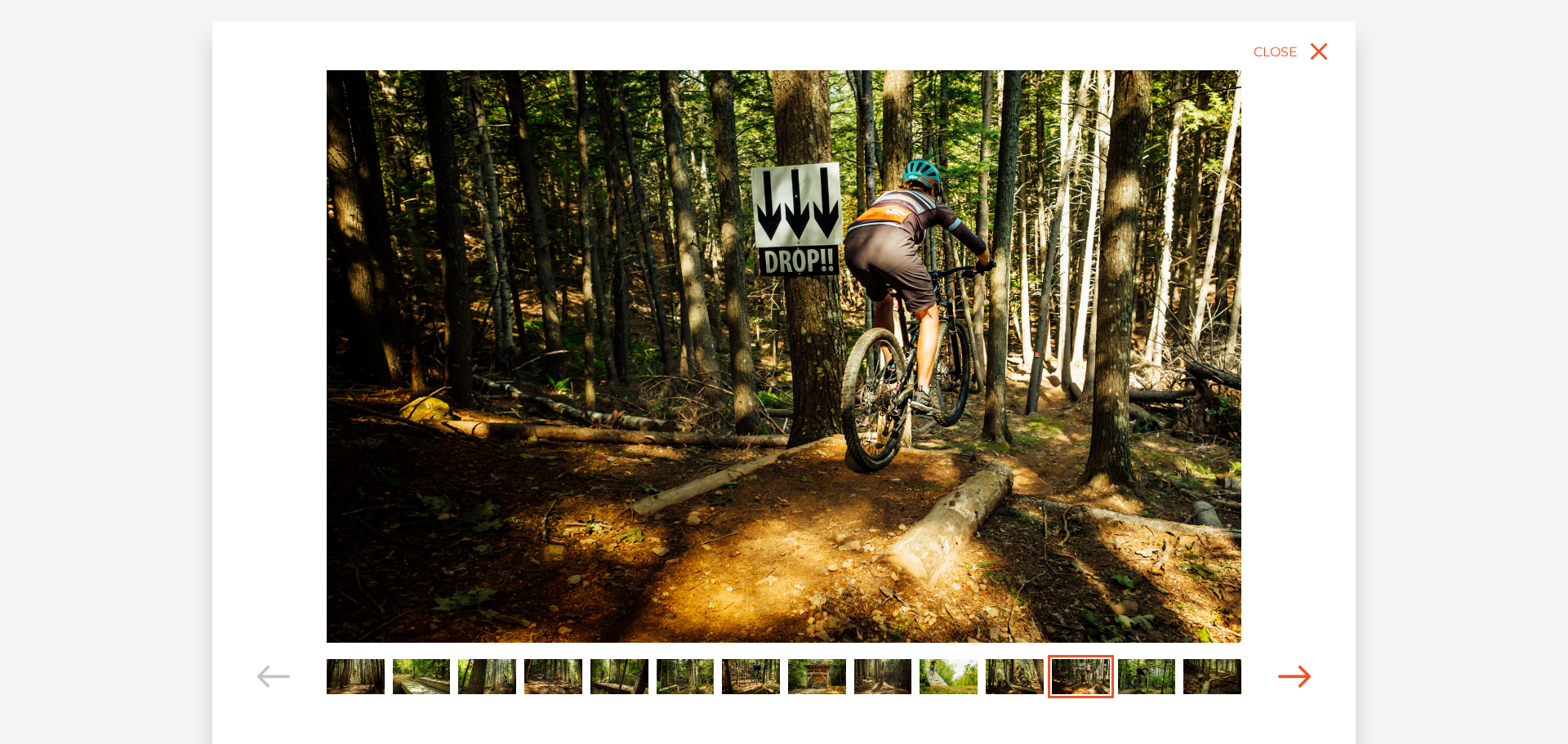
click at [1305, 673] on icon "Carousel Navigation" at bounding box center [1294, 677] width 33 height 22
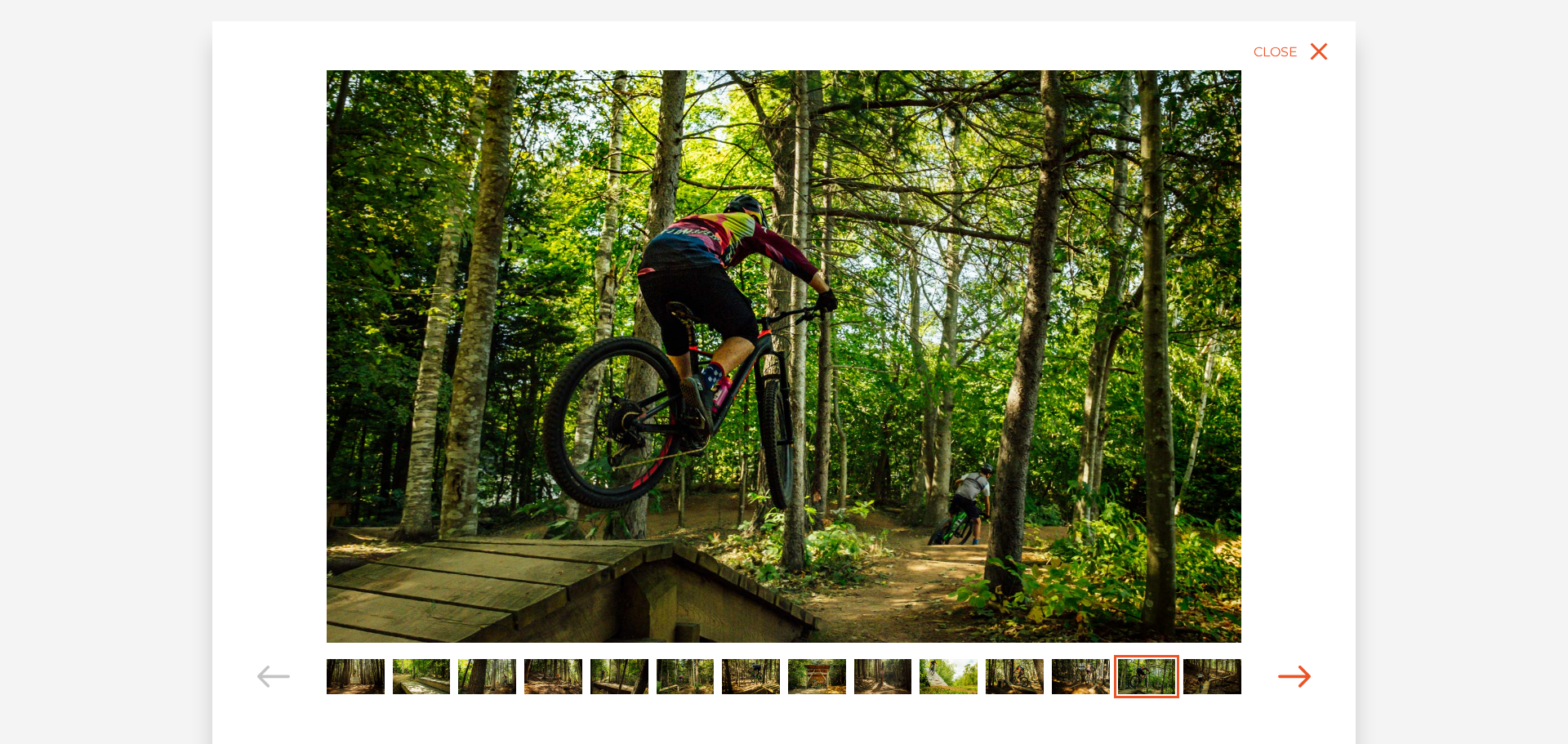
click at [1305, 673] on icon "Carousel Navigation" at bounding box center [1294, 677] width 33 height 22
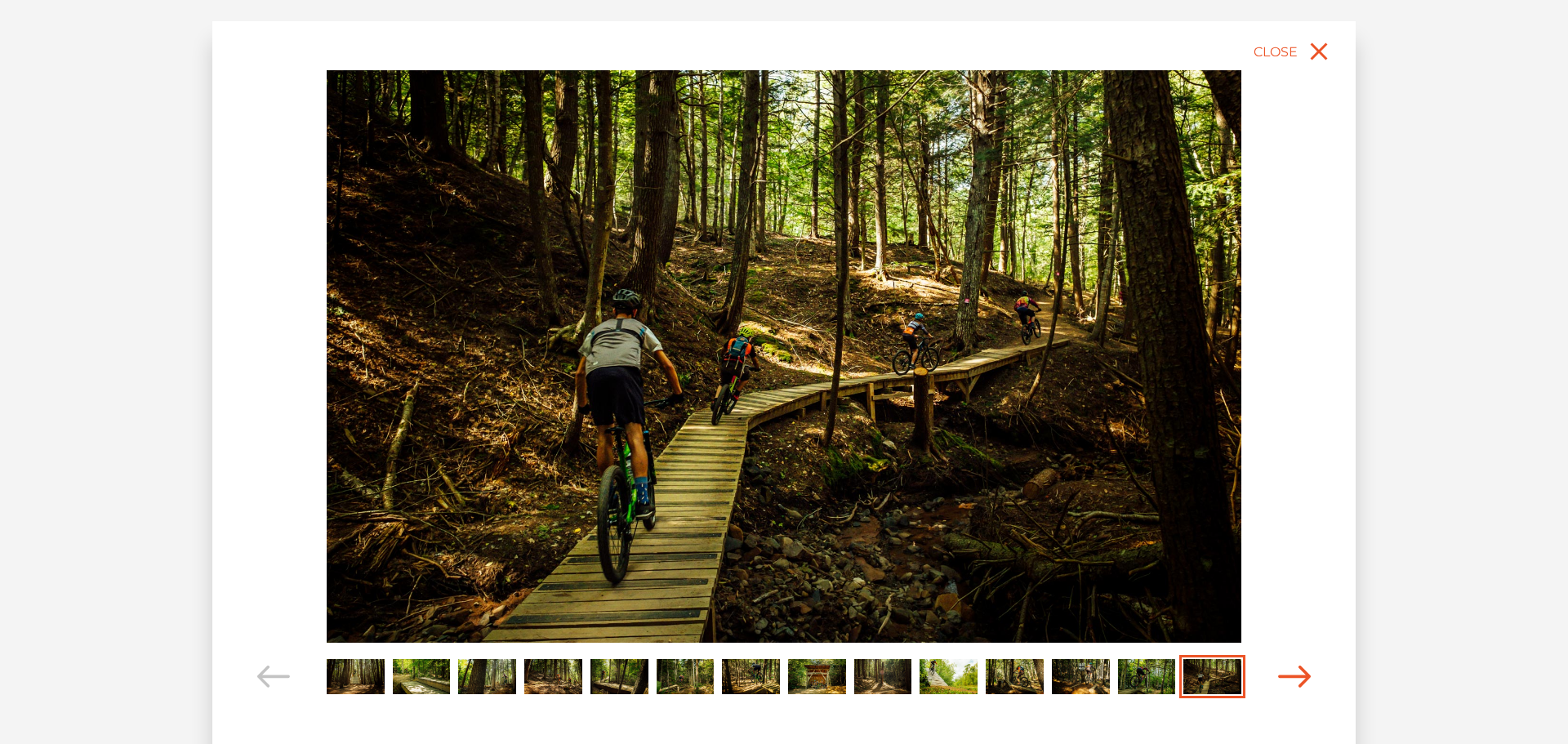
click at [1289, 672] on icon "Carousel Navigation" at bounding box center [1294, 677] width 33 height 22
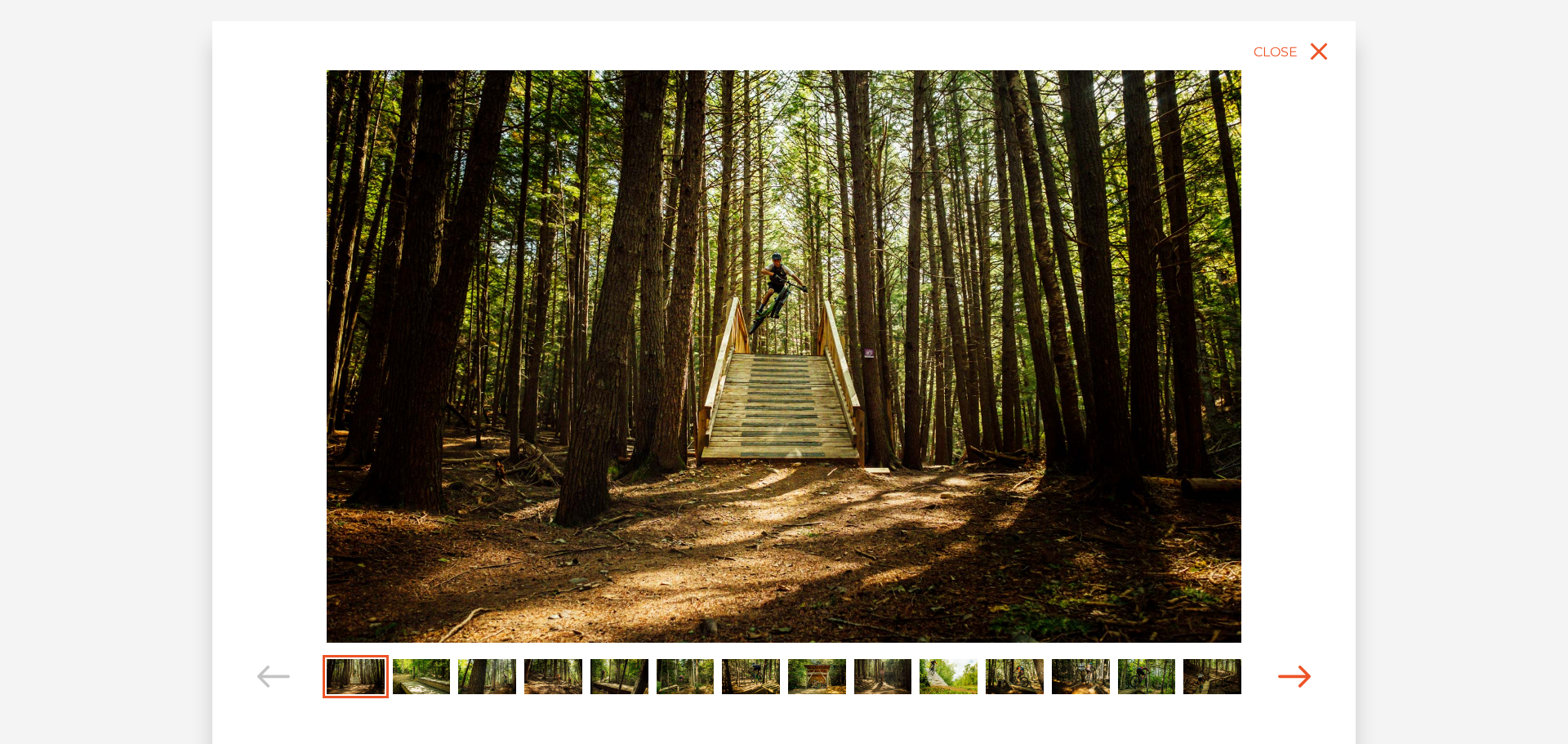
click at [1289, 672] on icon "Carousel Navigation" at bounding box center [1294, 677] width 33 height 22
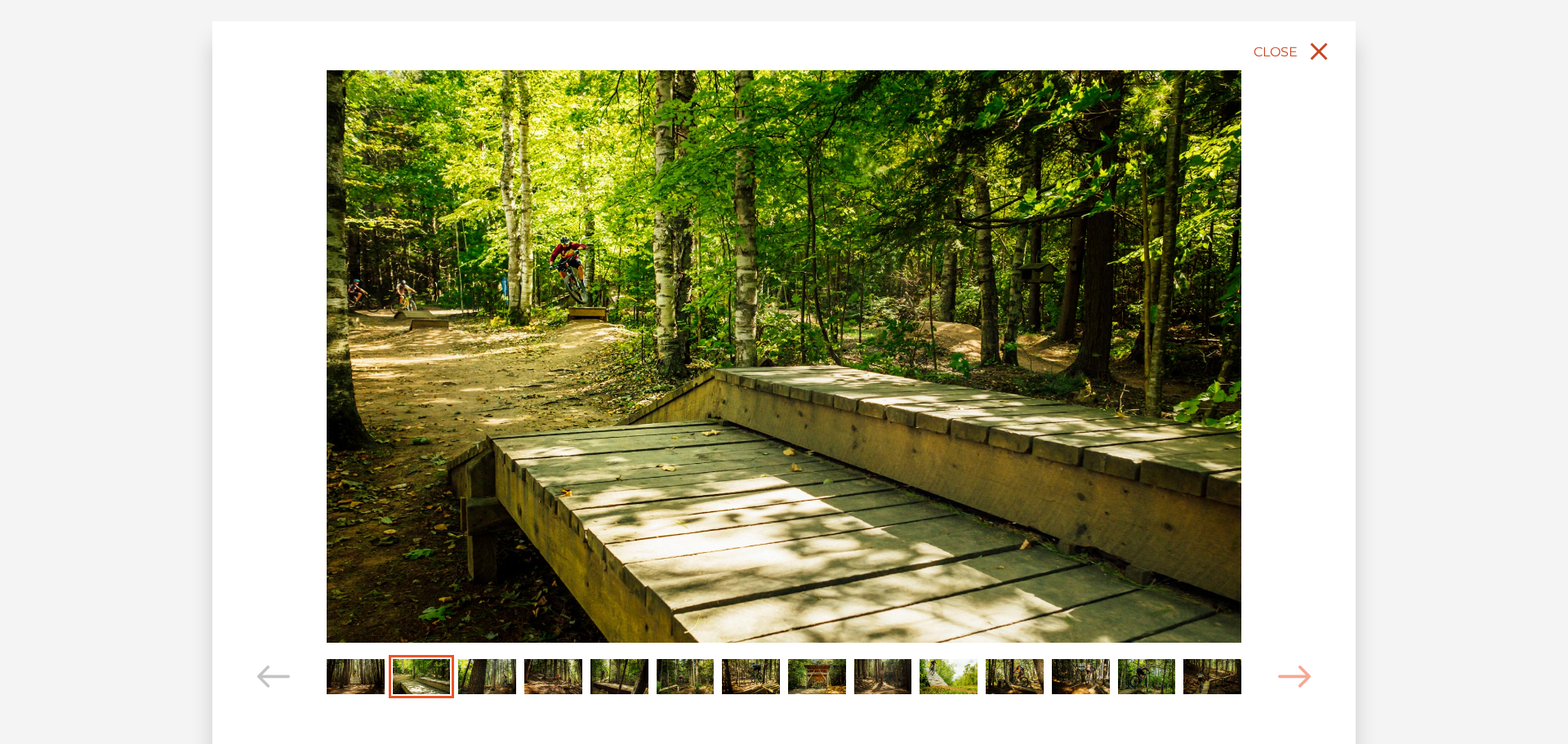
click at [1306, 45] on icon "close" at bounding box center [1319, 52] width 30 height 30
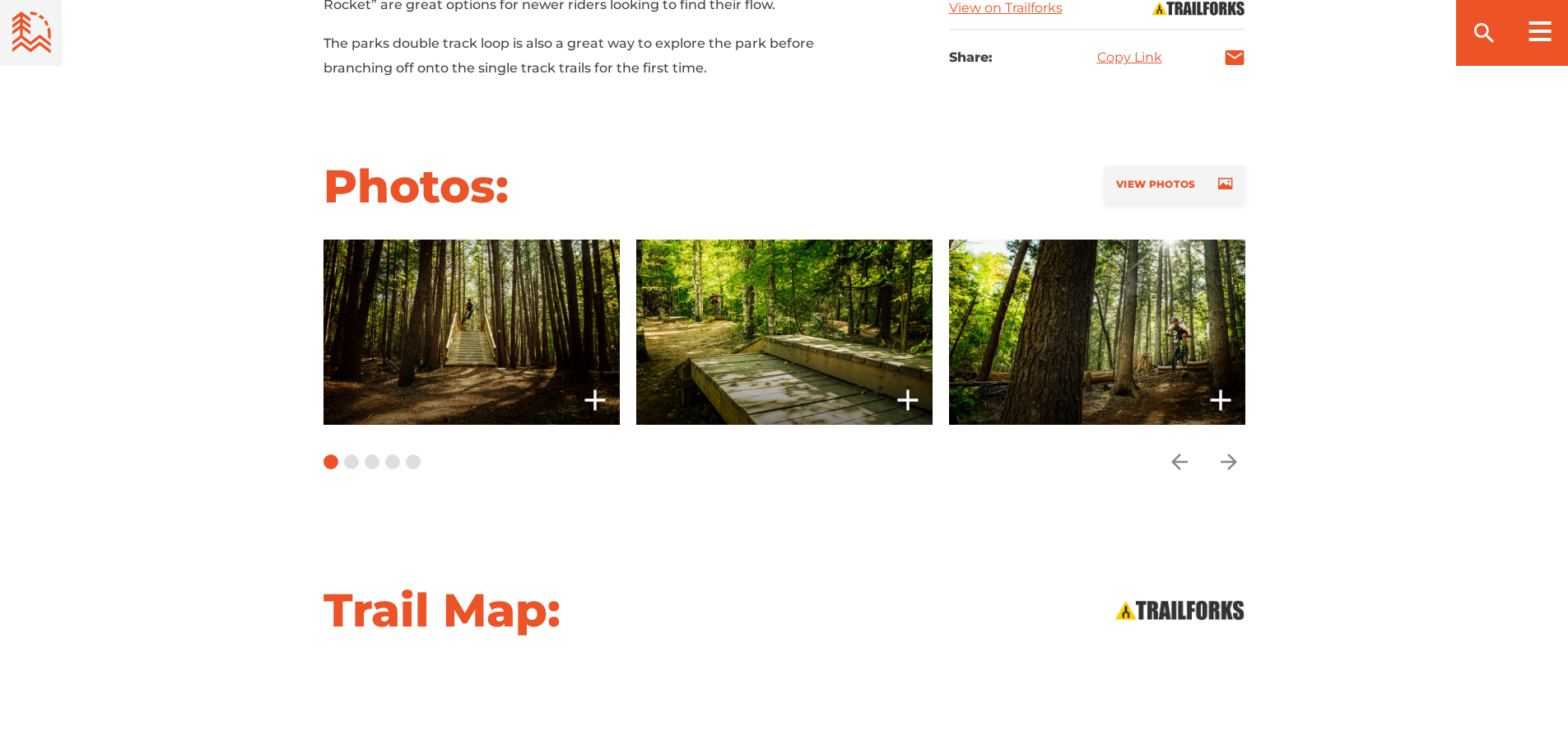
scroll to position [1646, 0]
